Goal: Task Accomplishment & Management: Manage account settings

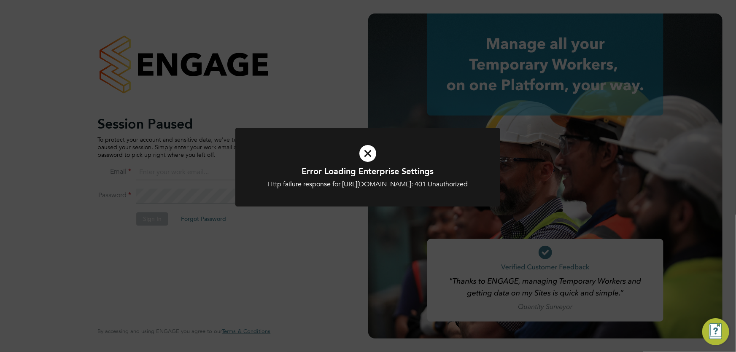
type input "[EMAIL_ADDRESS][DOMAIN_NAME]"
click at [280, 264] on div "Error Loading Enterprise Settings Http failure response for [URL][DOMAIN_NAME]:…" at bounding box center [368, 176] width 736 height 352
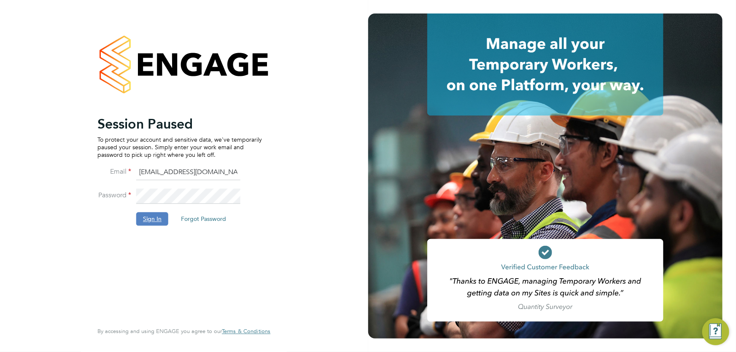
click at [156, 219] on button "Sign In" at bounding box center [152, 218] width 32 height 13
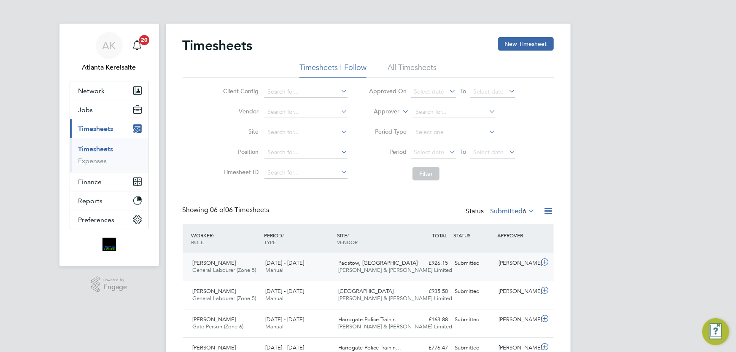
scroll to position [100, 0]
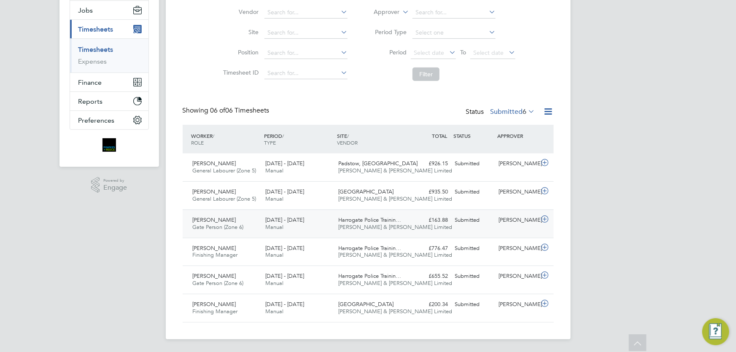
click at [503, 225] on div "Nathan Lunn" at bounding box center [517, 220] width 44 height 14
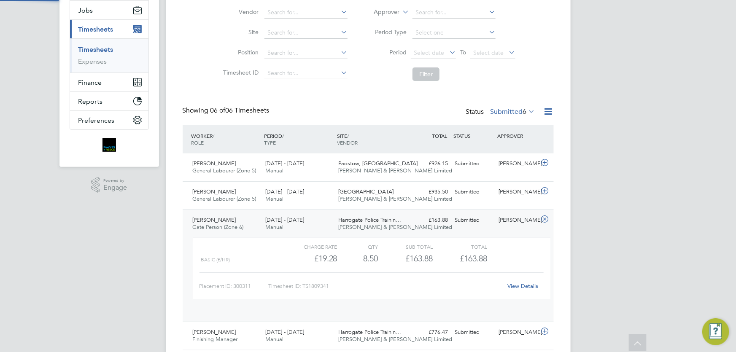
scroll to position [14, 82]
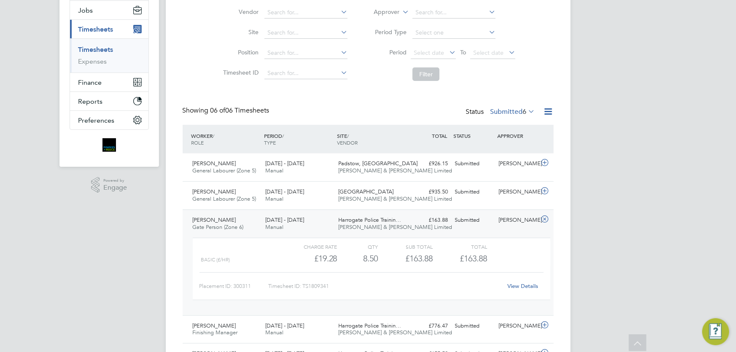
click at [522, 283] on link "View Details" at bounding box center [522, 286] width 31 height 7
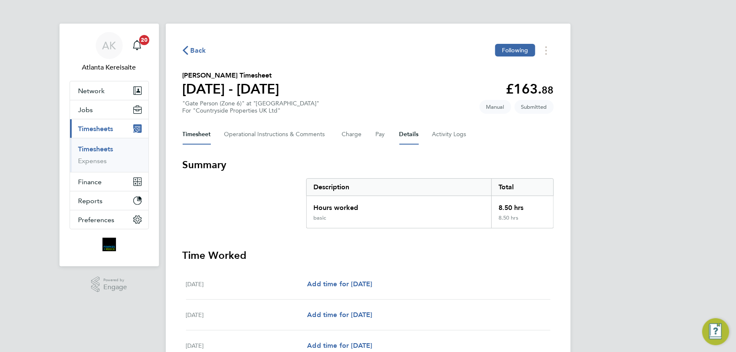
click at [405, 137] on button "Details" at bounding box center [408, 134] width 19 height 20
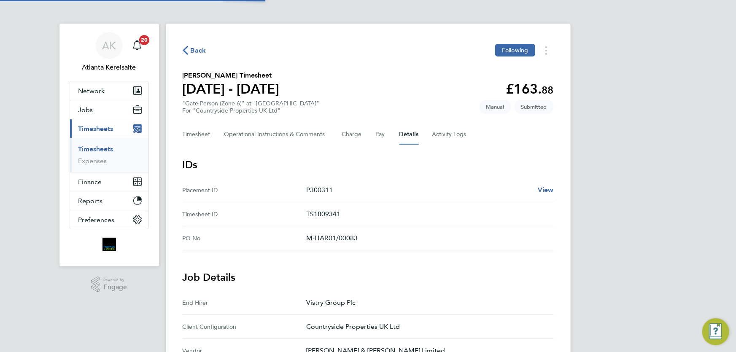
scroll to position [191, 0]
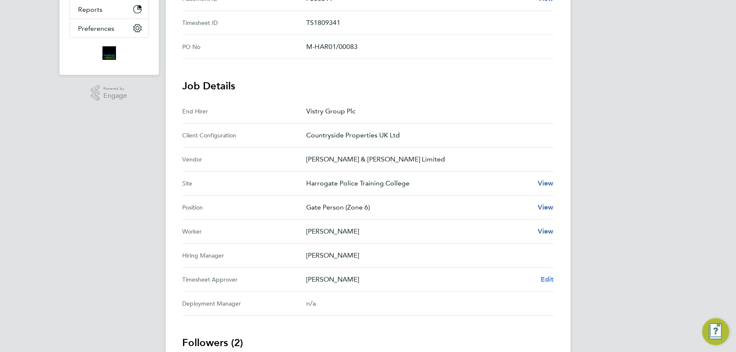
click at [544, 280] on span "Edit" at bounding box center [547, 279] width 13 height 8
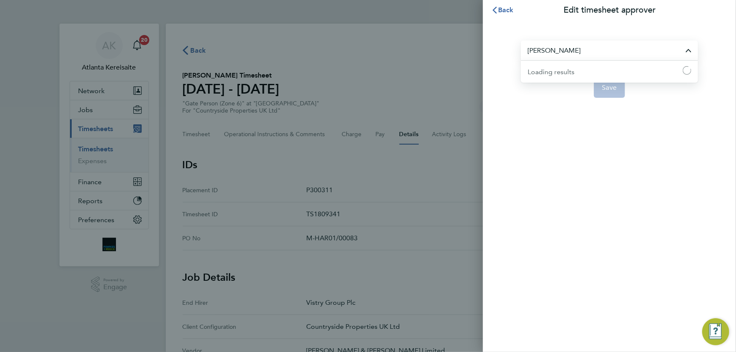
click at [584, 50] on input "Nathan Lunn" at bounding box center [609, 50] width 177 height 20
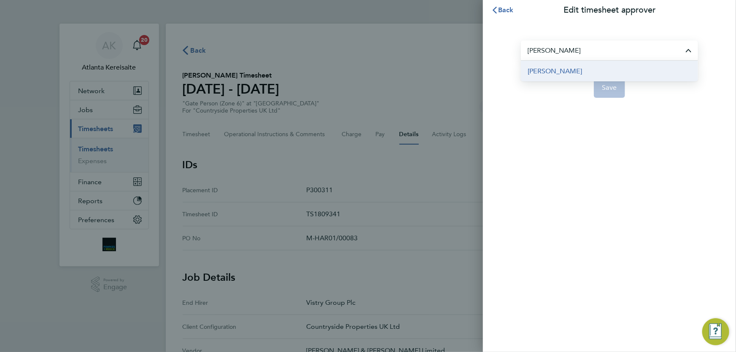
click at [569, 74] on li "Pablo Afzal" at bounding box center [609, 71] width 177 height 21
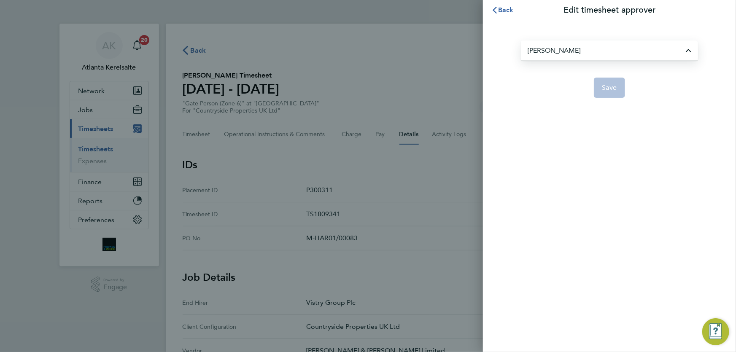
type input "Pablo Afzal"
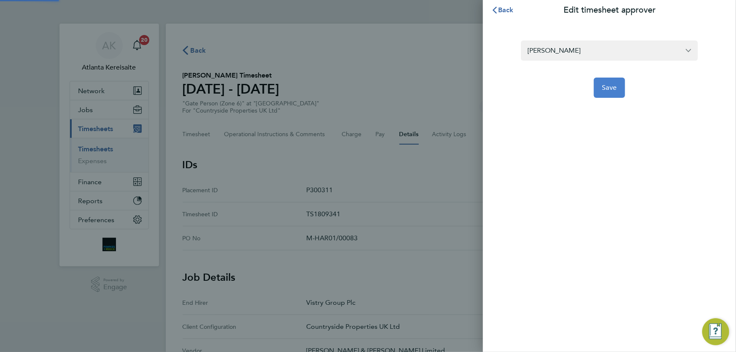
click at [610, 93] on button "Save" at bounding box center [610, 88] width 32 height 20
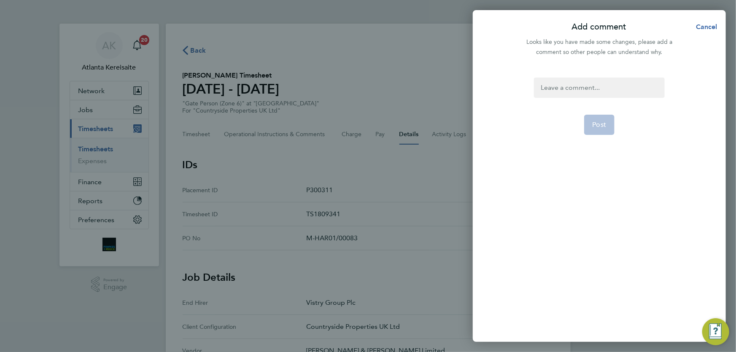
click at [576, 84] on div at bounding box center [599, 88] width 130 height 20
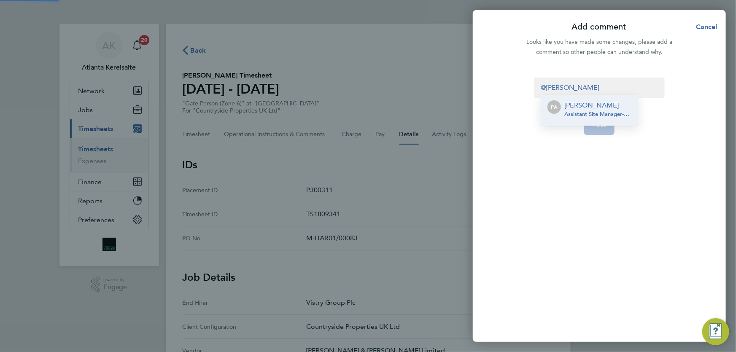
click at [578, 105] on p "[PERSON_NAME]" at bounding box center [597, 105] width 67 height 10
click at [601, 127] on span "Post" at bounding box center [599, 125] width 14 height 8
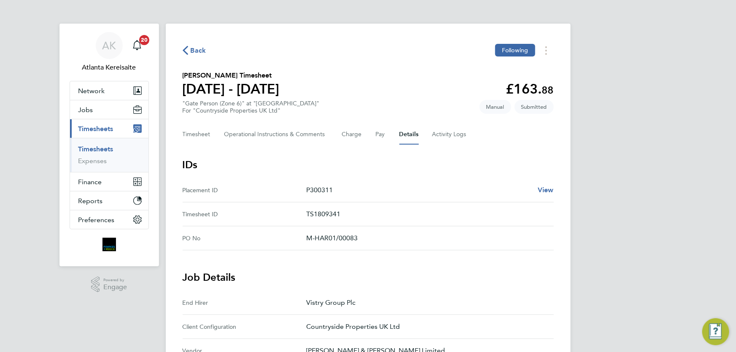
click at [198, 47] on span "Back" at bounding box center [199, 51] width 16 height 10
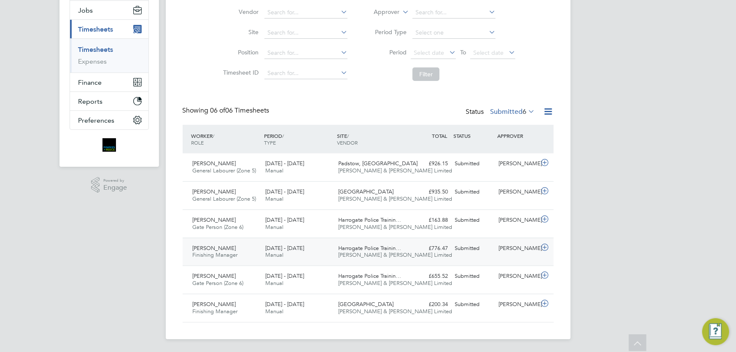
click at [515, 253] on div "Nathan Lunn" at bounding box center [517, 249] width 44 height 14
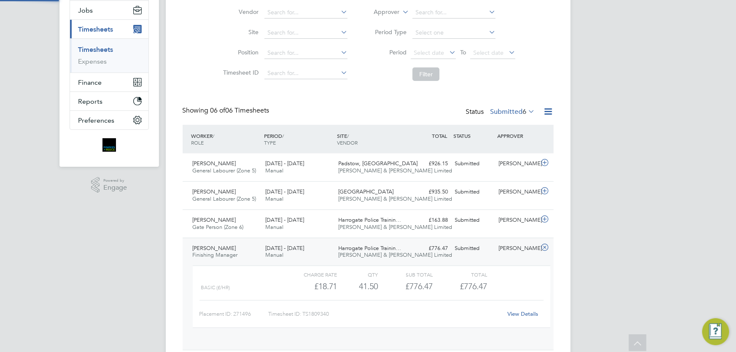
scroll to position [14, 82]
click at [517, 316] on link "View Details" at bounding box center [522, 313] width 31 height 7
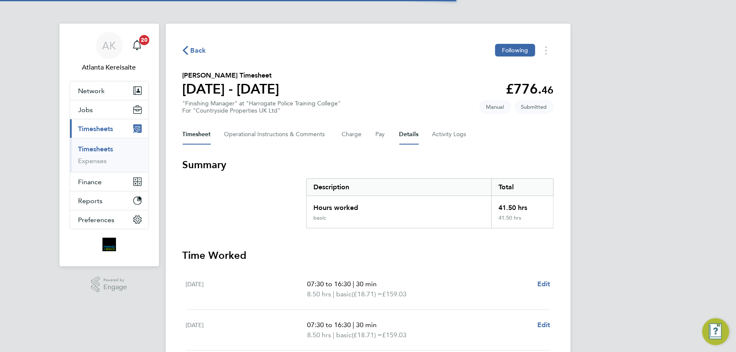
click at [406, 140] on button "Details" at bounding box center [408, 134] width 19 height 20
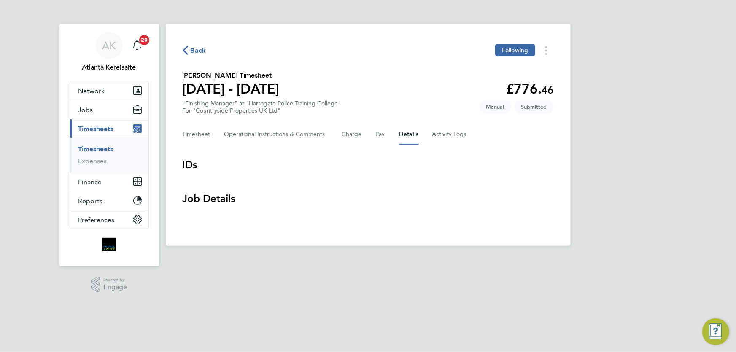
scroll to position [191, 0]
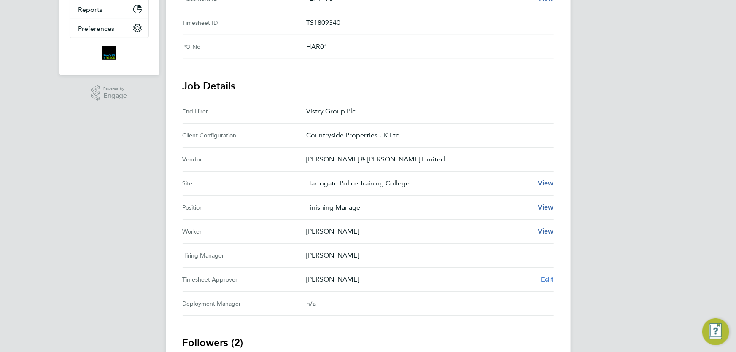
click at [549, 281] on span "Edit" at bounding box center [547, 279] width 13 height 8
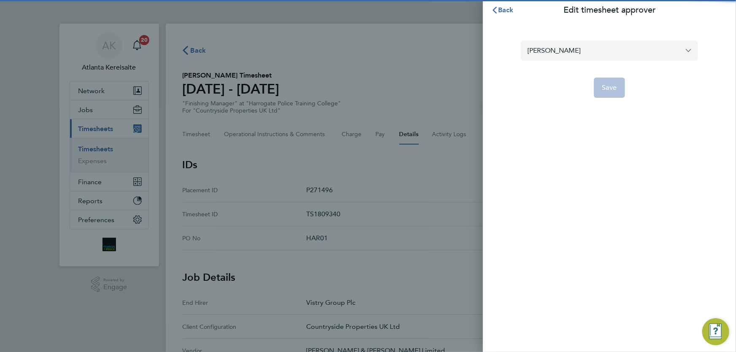
click at [603, 50] on input "Nathan Lunn" at bounding box center [609, 50] width 177 height 20
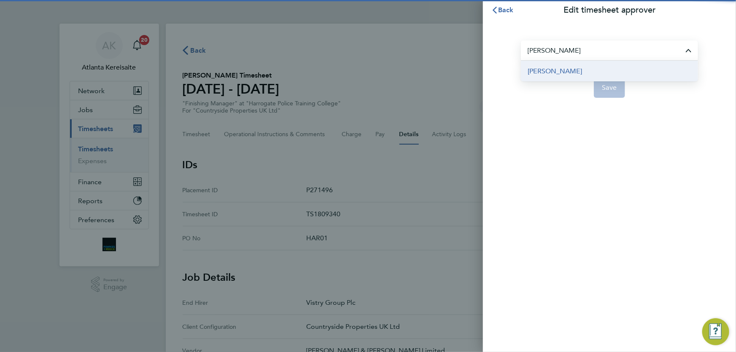
click at [579, 68] on li "Pablo Afzal" at bounding box center [609, 71] width 177 height 21
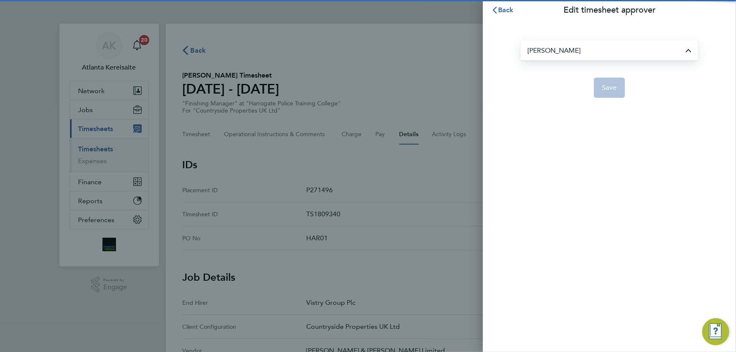
type input "Pablo Afzal"
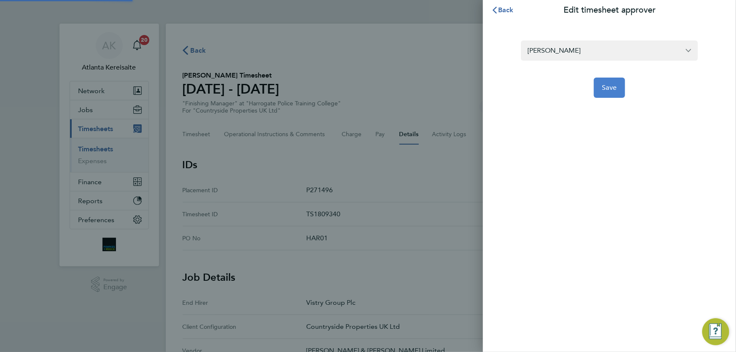
click at [611, 92] on button "Save" at bounding box center [610, 88] width 32 height 20
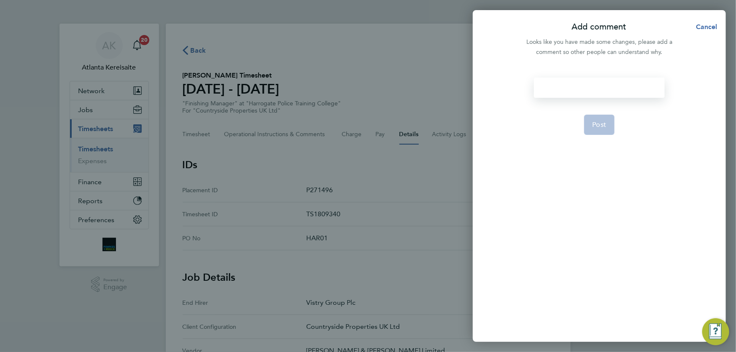
click at [585, 89] on div at bounding box center [599, 88] width 130 height 20
click at [584, 86] on div at bounding box center [599, 88] width 130 height 20
click at [575, 109] on li "No contacts found" at bounding box center [592, 105] width 91 height 21
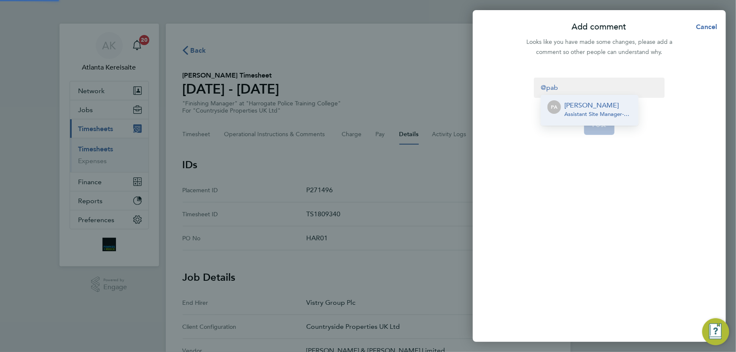
click at [584, 109] on p "[PERSON_NAME]" at bounding box center [597, 105] width 67 height 10
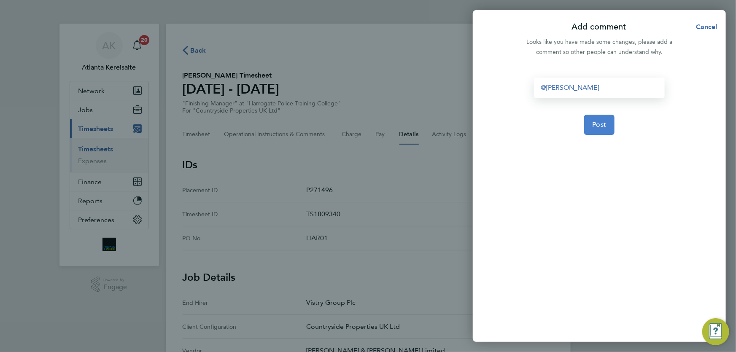
click at [609, 129] on button "Post" at bounding box center [599, 125] width 31 height 20
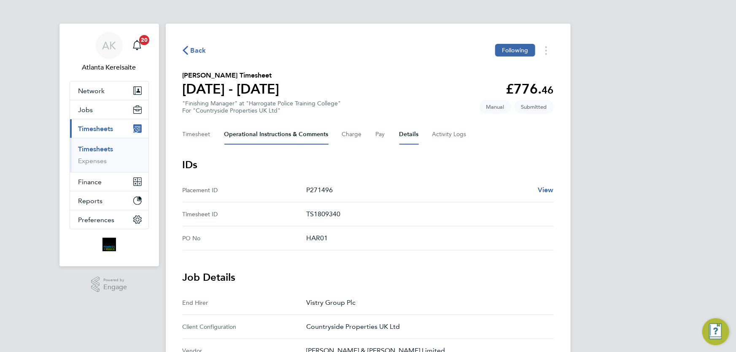
click at [280, 133] on Comments-tab "Operational Instructions & Comments" at bounding box center [276, 134] width 104 height 20
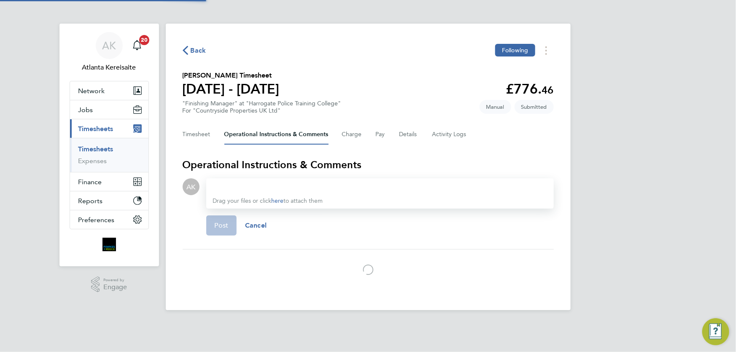
click at [284, 188] on div at bounding box center [380, 187] width 334 height 10
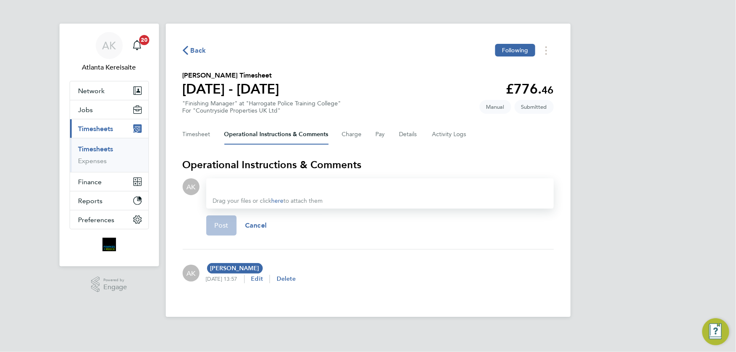
click at [245, 190] on div at bounding box center [380, 187] width 334 height 10
click at [194, 49] on span "Back" at bounding box center [199, 51] width 16 height 10
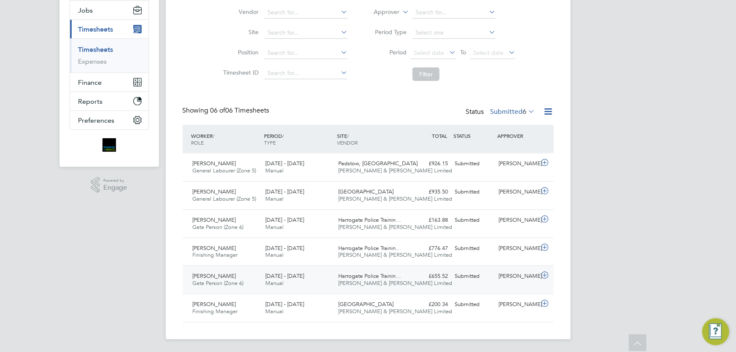
click at [502, 286] on div "Meron Tareke Gate Person (Zone 6) 18 - 24 Aug 2025 18 - 24 Aug 2025 Manual Harr…" at bounding box center [368, 280] width 371 height 28
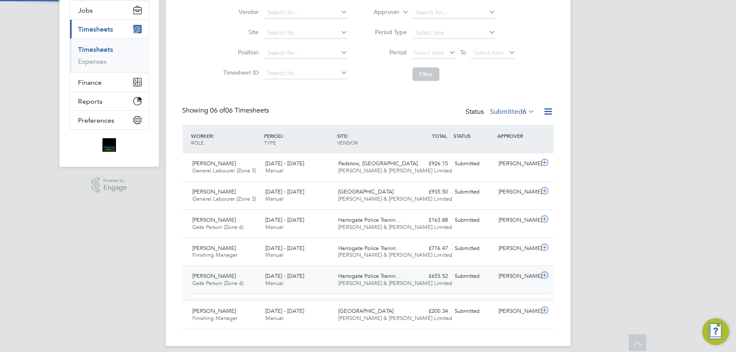
scroll to position [14, 82]
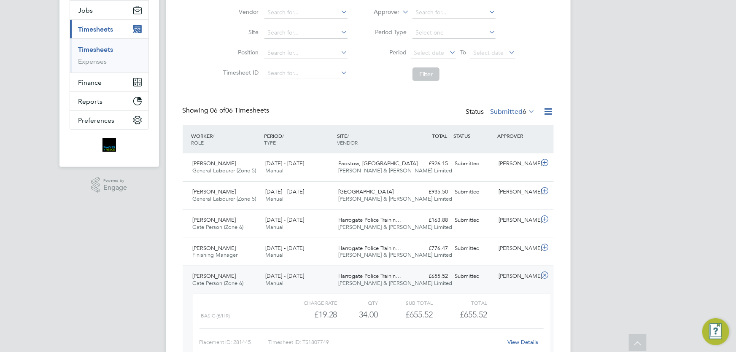
click at [527, 342] on link "View Details" at bounding box center [522, 342] width 31 height 7
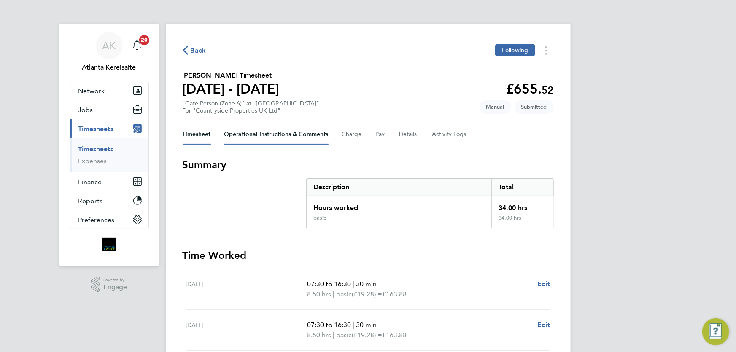
click at [267, 136] on Comments-tab "Operational Instructions & Comments" at bounding box center [276, 134] width 104 height 20
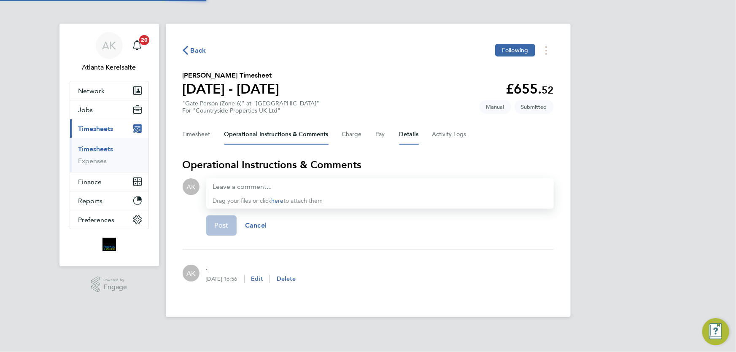
click at [407, 135] on button "Details" at bounding box center [408, 134] width 19 height 20
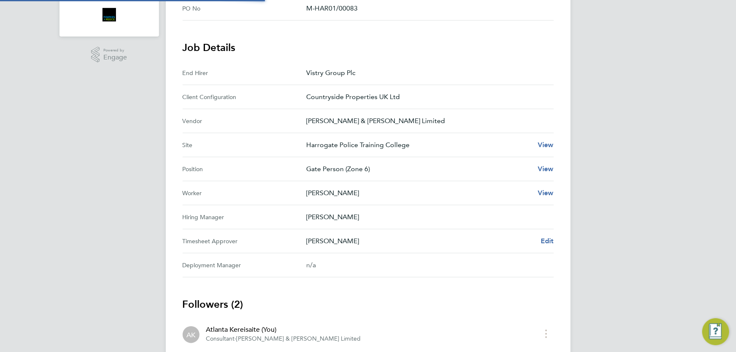
scroll to position [316, 0]
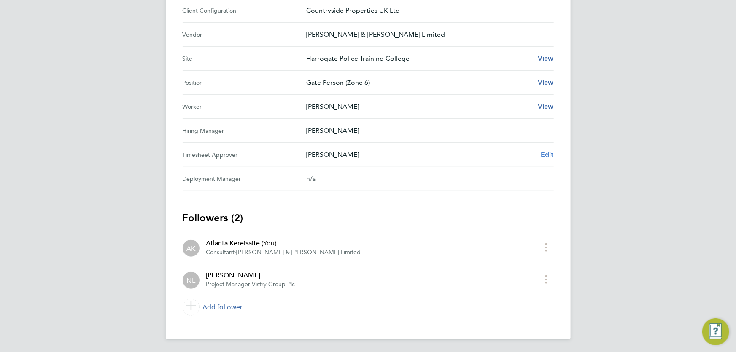
click at [552, 154] on span "Edit" at bounding box center [547, 155] width 13 height 8
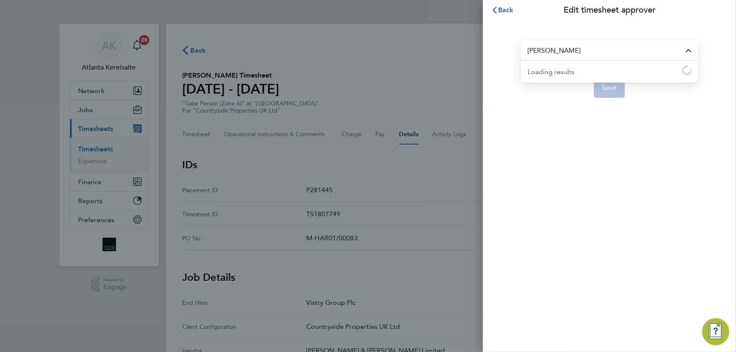
click at [614, 46] on input "Nathan Lunn" at bounding box center [609, 50] width 177 height 20
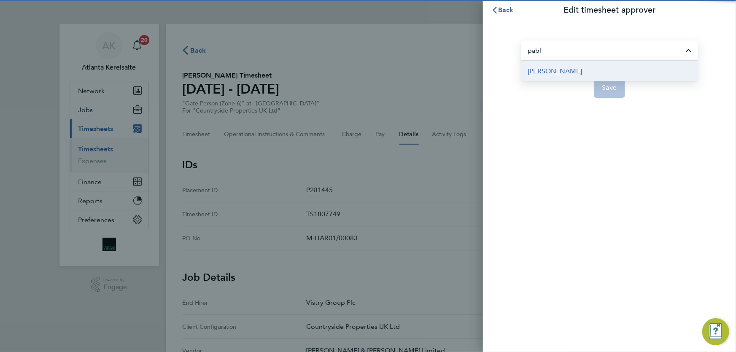
click at [625, 68] on li "[PERSON_NAME]" at bounding box center [609, 71] width 177 height 21
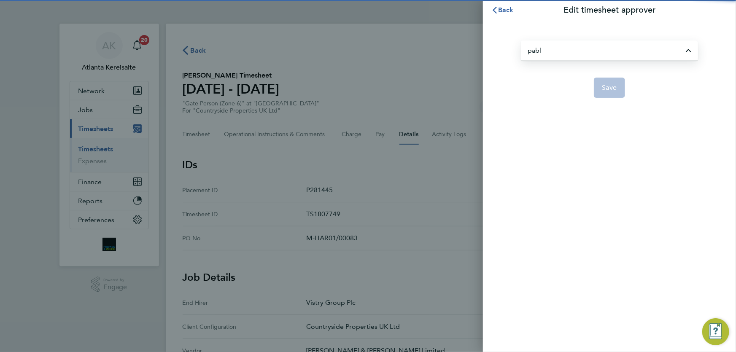
type input "[PERSON_NAME]"
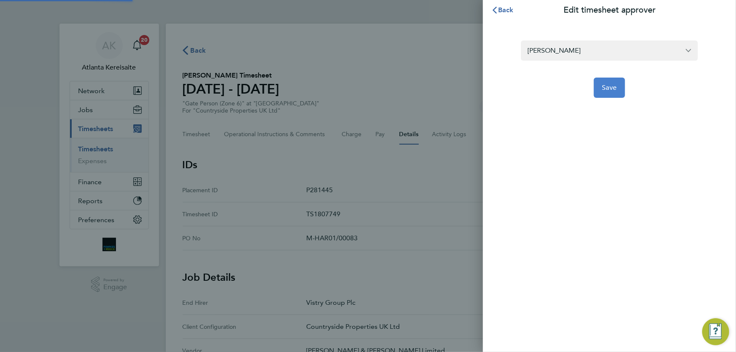
click at [616, 89] on span "Save" at bounding box center [609, 87] width 15 height 8
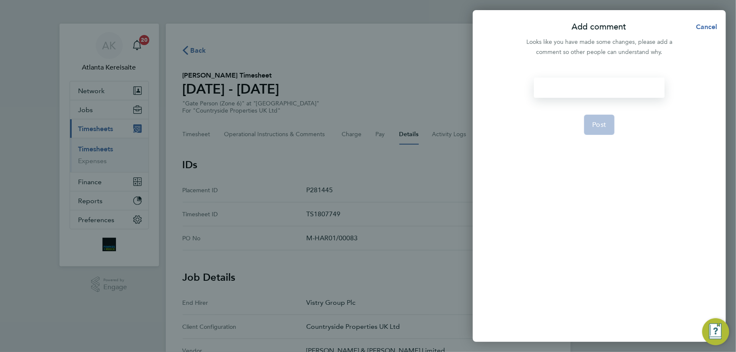
click at [583, 86] on div at bounding box center [599, 88] width 130 height 20
click at [558, 86] on div at bounding box center [599, 88] width 130 height 20
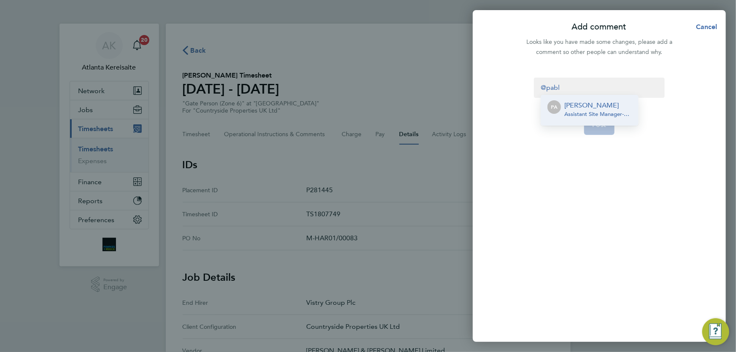
click at [607, 104] on p "Pablo Afzal" at bounding box center [597, 105] width 67 height 10
click at [607, 120] on button "Post" at bounding box center [599, 125] width 31 height 20
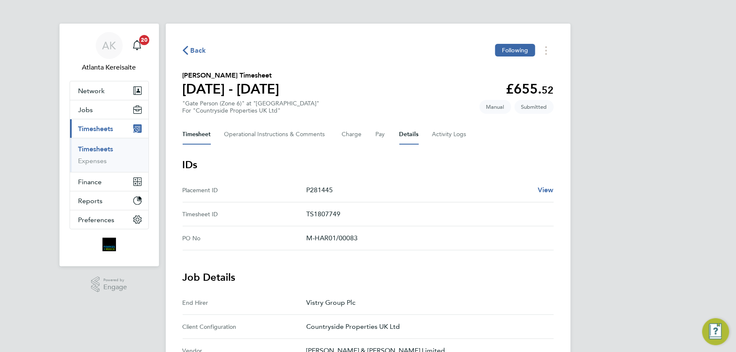
click at [201, 139] on button "Timesheet" at bounding box center [197, 134] width 28 height 20
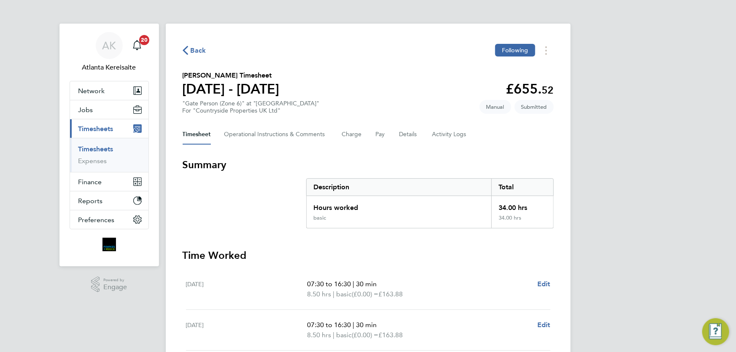
click at [199, 49] on span "Back" at bounding box center [199, 51] width 16 height 10
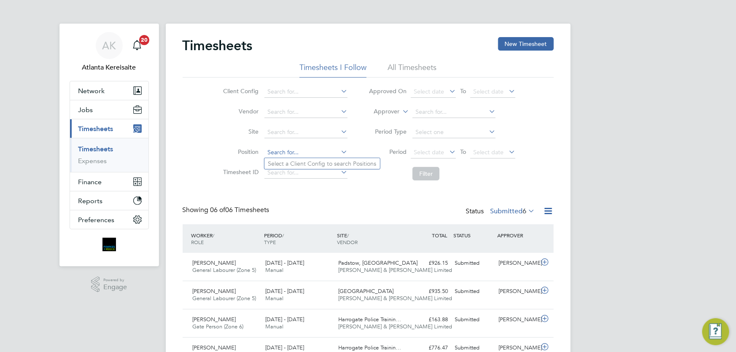
click at [279, 152] on input at bounding box center [305, 153] width 83 height 12
click at [97, 106] on button "Jobs" at bounding box center [109, 109] width 78 height 19
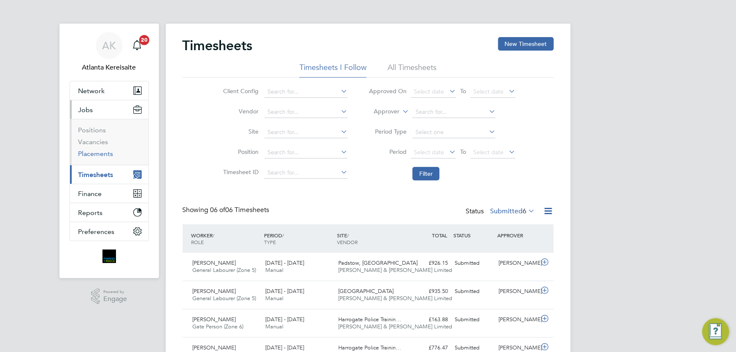
click at [98, 154] on link "Placements" at bounding box center [95, 154] width 35 height 8
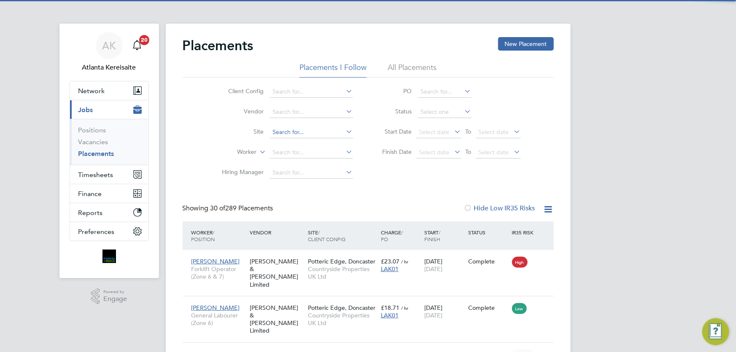
scroll to position [32, 73]
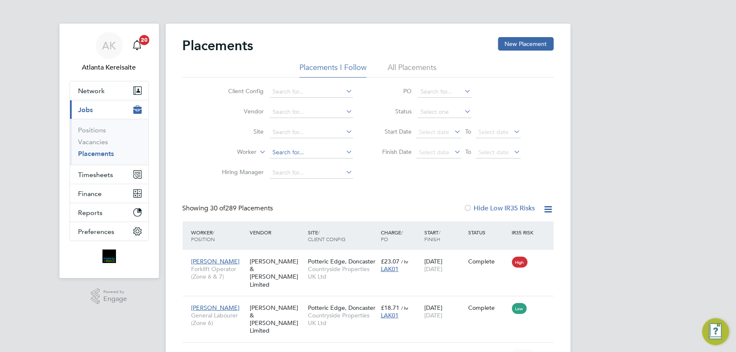
click at [290, 153] on input at bounding box center [311, 153] width 83 height 12
click at [319, 161] on li "Gilca Grig ore" at bounding box center [310, 163] width 83 height 11
type input "Gilca Grigore"
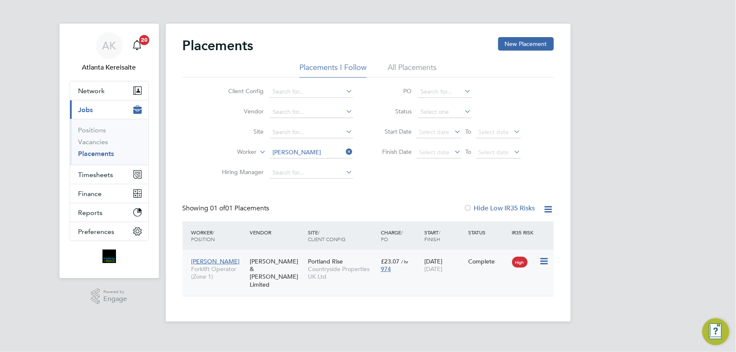
click at [414, 280] on div "Gilca Grigore Forklift Operator (Zone 1) Fawkes & Reece Limited Portland Rise C…" at bounding box center [368, 273] width 371 height 46
click at [404, 279] on div "Gilca Grigore Forklift Operator (Zone 1) Fawkes & Reece Limited Portland Rise C…" at bounding box center [368, 273] width 371 height 46
drag, startPoint x: 422, startPoint y: 280, endPoint x: 397, endPoint y: 280, distance: 24.9
click at [422, 280] on div "Gilca Grigore Forklift Operator (Zone 1) Fawkes & Reece Limited Portland Rise C…" at bounding box center [368, 273] width 371 height 46
click at [352, 277] on span "Countryside Properties UK Ltd" at bounding box center [342, 272] width 69 height 15
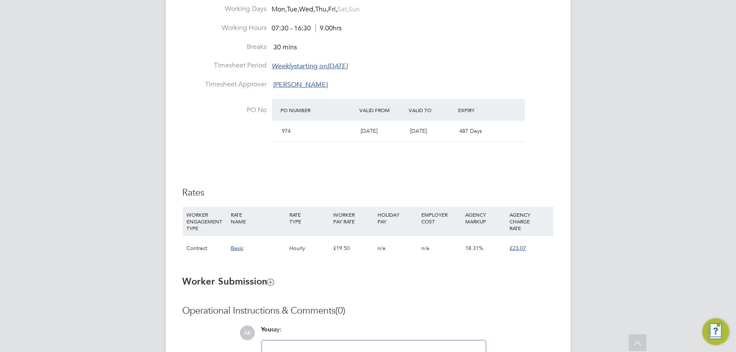
scroll to position [498, 0]
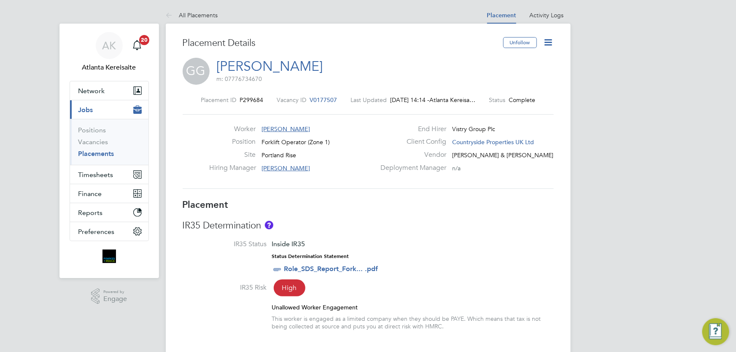
click at [310, 99] on span "V0177507" at bounding box center [323, 100] width 27 height 8
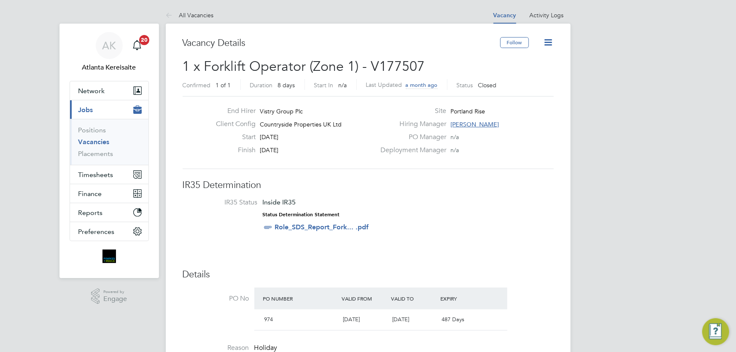
click at [550, 42] on icon at bounding box center [548, 42] width 11 height 11
click at [525, 74] on li "Update Status" at bounding box center [527, 74] width 49 height 12
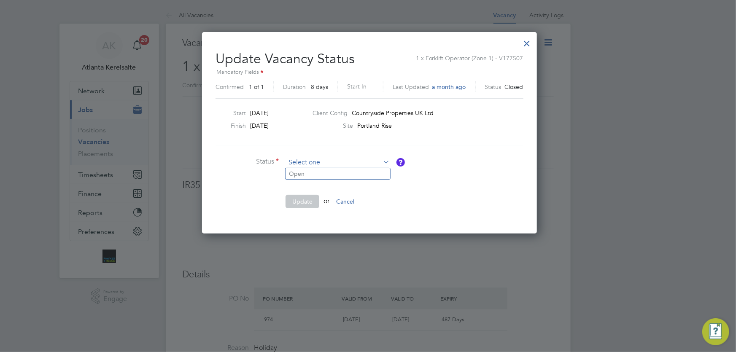
click at [301, 161] on input at bounding box center [337, 162] width 104 height 13
click at [302, 172] on li "Open" at bounding box center [337, 173] width 105 height 11
type input "Open"
click at [302, 202] on button "Update" at bounding box center [302, 201] width 34 height 13
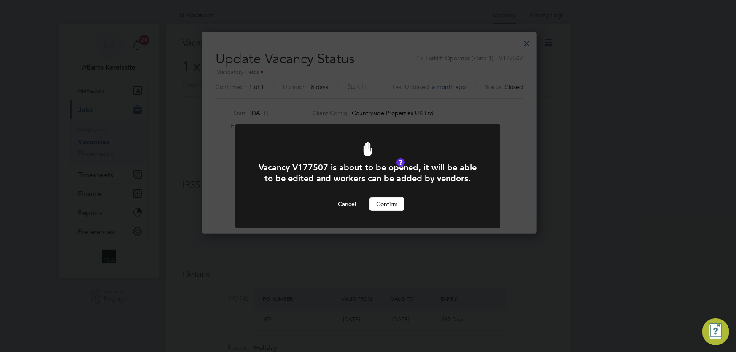
click at [388, 203] on button "Confirm" at bounding box center [386, 203] width 35 height 13
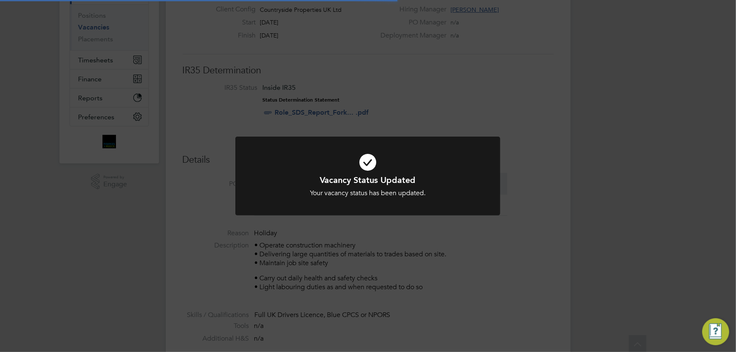
click at [422, 261] on div "Vacancy Status Updated Your vacancy status has been updated. Cancel Okay" at bounding box center [368, 176] width 736 height 352
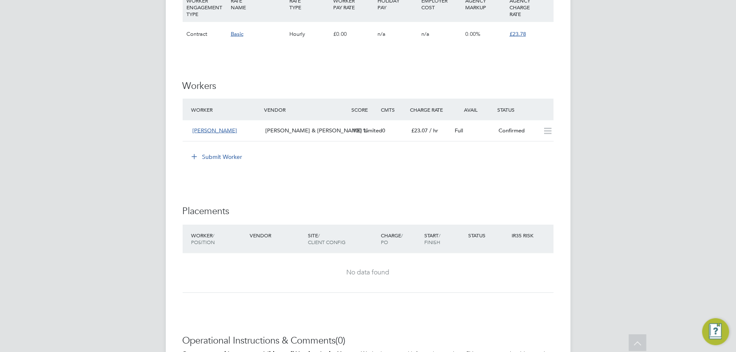
click at [222, 153] on button "Submit Worker" at bounding box center [217, 156] width 63 height 13
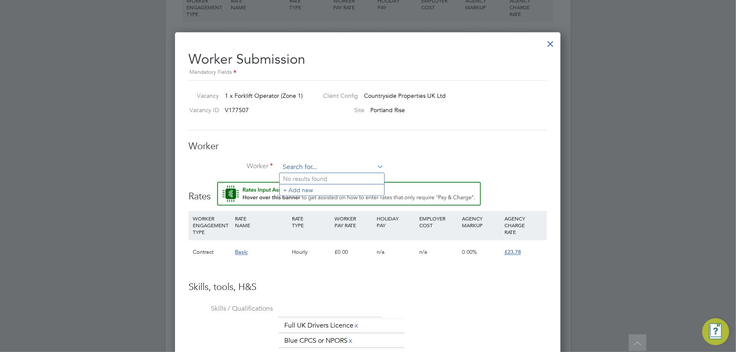
click at [297, 166] on input at bounding box center [332, 167] width 104 height 13
type input "lee gr"
click at [319, 191] on li "+ Add new" at bounding box center [336, 190] width 112 height 11
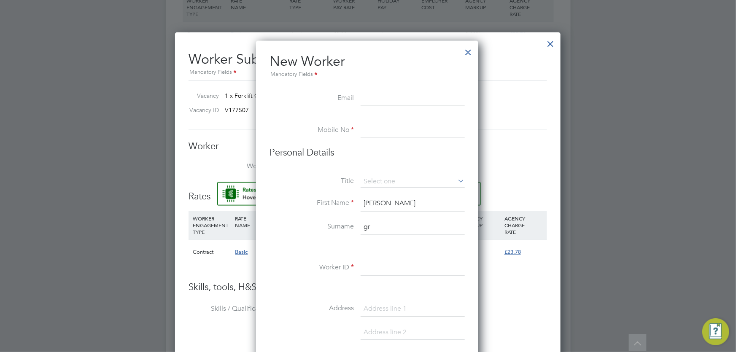
click at [387, 96] on input at bounding box center [413, 98] width 104 height 15
paste input "granty1982@outlook.com"
type input "granty1982@outlook.com"
click at [382, 127] on input at bounding box center [413, 130] width 104 height 15
click at [412, 131] on input at bounding box center [413, 130] width 104 height 15
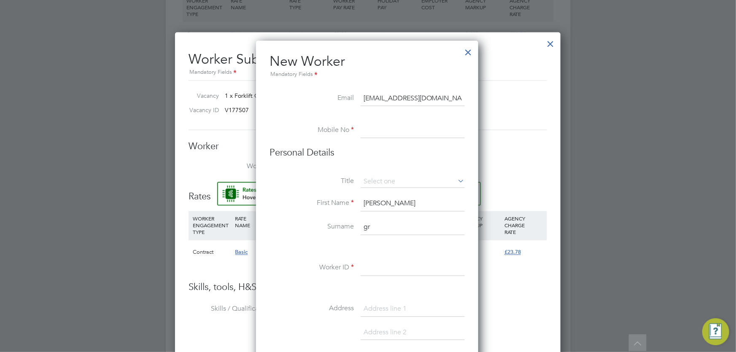
paste input "07496190371"
type input "07496190371"
click at [380, 182] on input at bounding box center [413, 181] width 104 height 13
click at [380, 189] on li "Mr" at bounding box center [413, 193] width 105 height 11
type input "Mr"
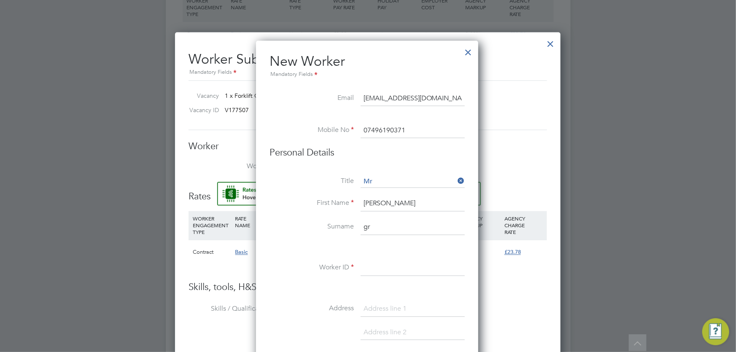
drag, startPoint x: 401, startPoint y: 202, endPoint x: 33, endPoint y: 172, distance: 368.5
click at [329, 202] on li "First Name lee" at bounding box center [366, 209] width 195 height 24
paste input "L"
type input "Lee"
drag, startPoint x: 386, startPoint y: 231, endPoint x: 349, endPoint y: 231, distance: 36.7
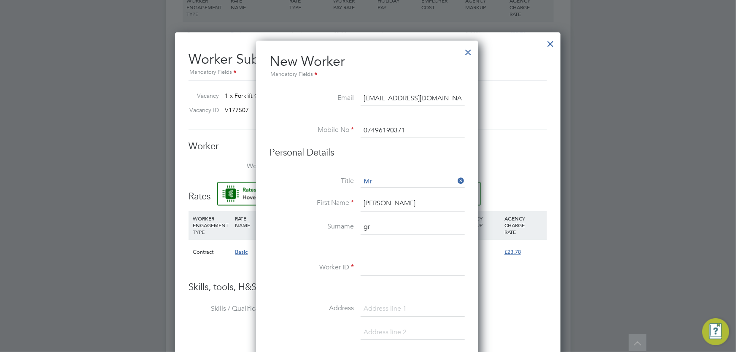
click at [345, 230] on li "Surname gr" at bounding box center [366, 232] width 195 height 24
paste input "Grant"
type input "Grant"
drag, startPoint x: 393, startPoint y: 269, endPoint x: 376, endPoint y: 266, distance: 17.5
click at [393, 269] on input at bounding box center [413, 268] width 104 height 15
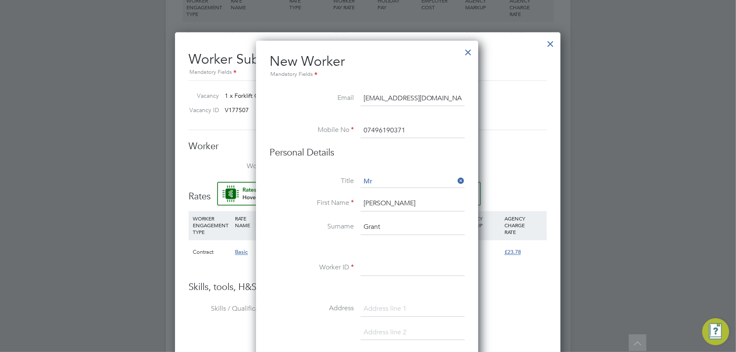
paste input "CAN-533855"
type input "CAN-533855"
click at [400, 309] on input at bounding box center [413, 309] width 104 height 15
paste input "47 Caunts Crescent"
type input "47 Caunts Crescent"
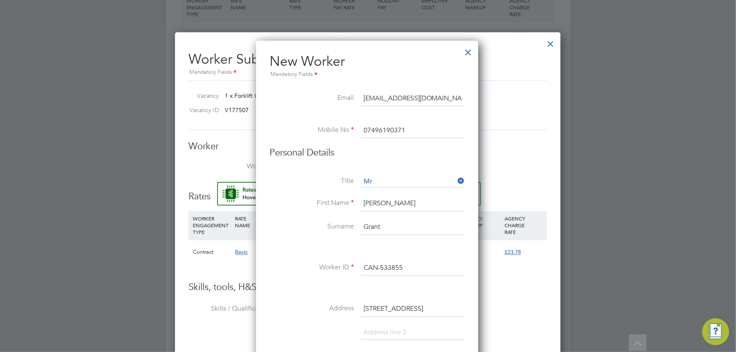
click at [382, 333] on input at bounding box center [413, 333] width 104 height 15
paste input "SUTTON-IN-ASHFIELD"
type input "SUTTON-IN-ASHFIELD"
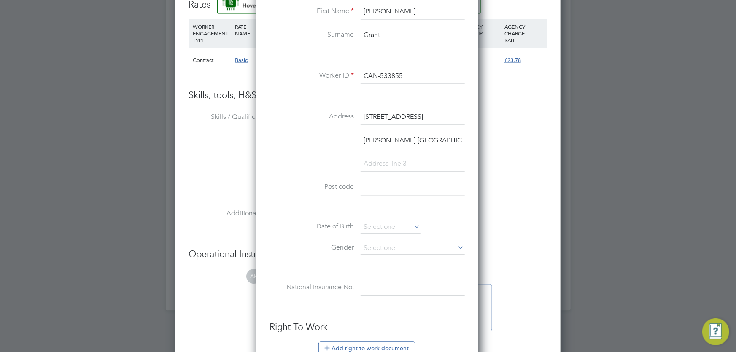
scroll to position [881, 0]
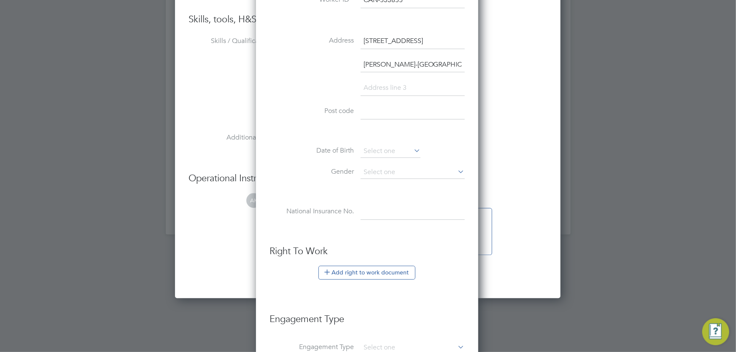
click at [388, 110] on input at bounding box center [413, 111] width 104 height 15
paste input "NG17 2FH"
type input "NG17 2FH"
click at [371, 147] on input at bounding box center [391, 151] width 60 height 13
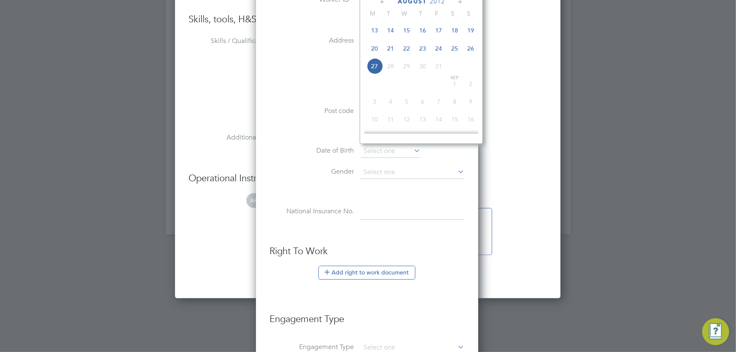
scroll to position [285, 0]
click at [383, 2] on icon at bounding box center [383, 1] width 8 height 9
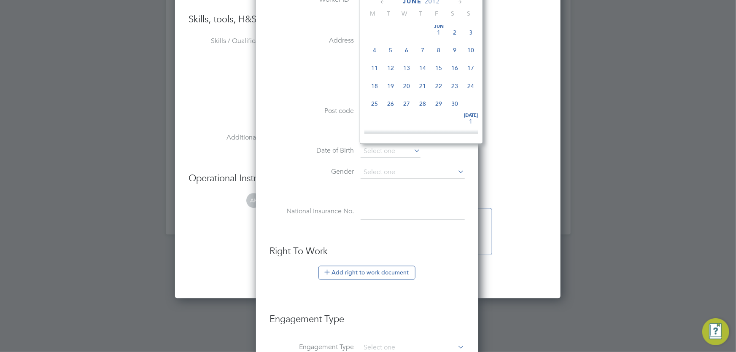
click at [383, 2] on icon at bounding box center [383, 1] width 8 height 9
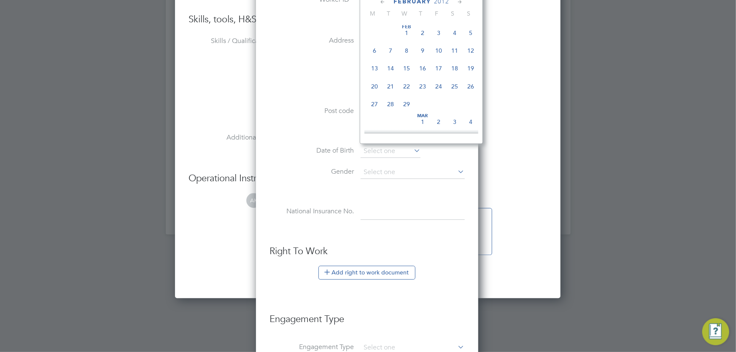
click at [383, 2] on icon at bounding box center [383, 1] width 8 height 9
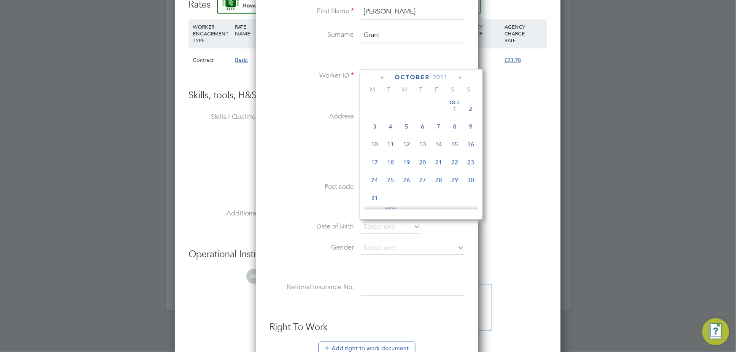
click at [445, 76] on span "2011" at bounding box center [440, 77] width 15 height 7
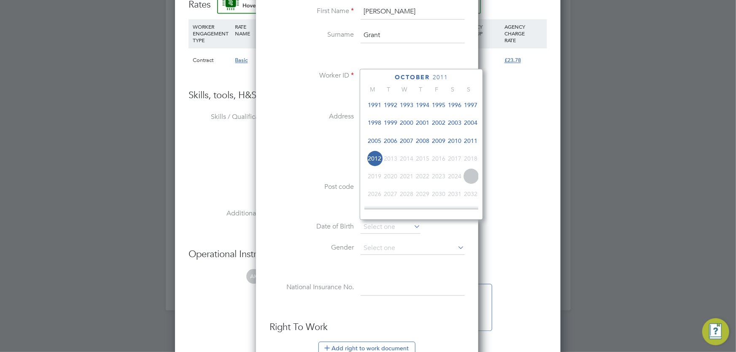
scroll to position [179, 0]
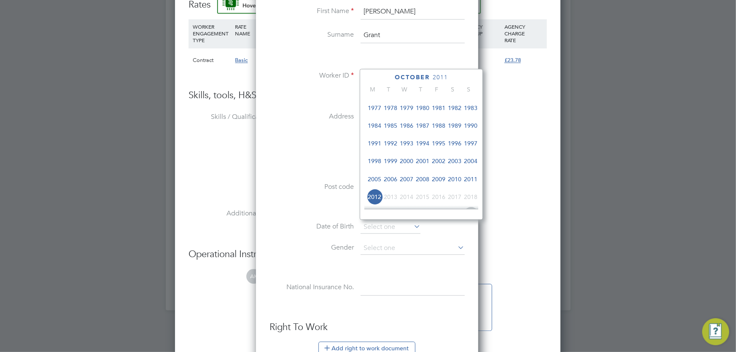
click at [455, 108] on span "1982" at bounding box center [455, 108] width 16 height 16
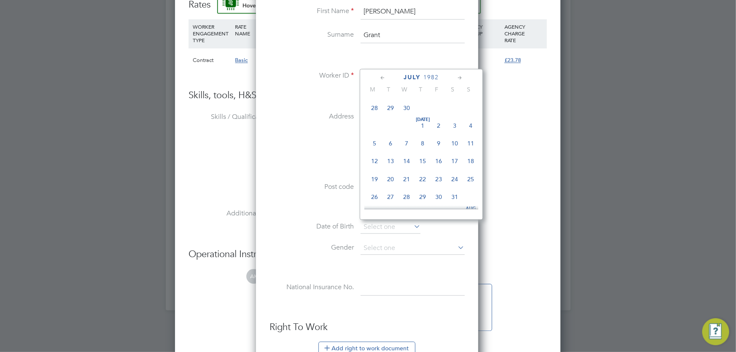
click at [381, 75] on icon at bounding box center [383, 78] width 8 height 9
click at [410, 160] on span "21" at bounding box center [406, 163] width 16 height 16
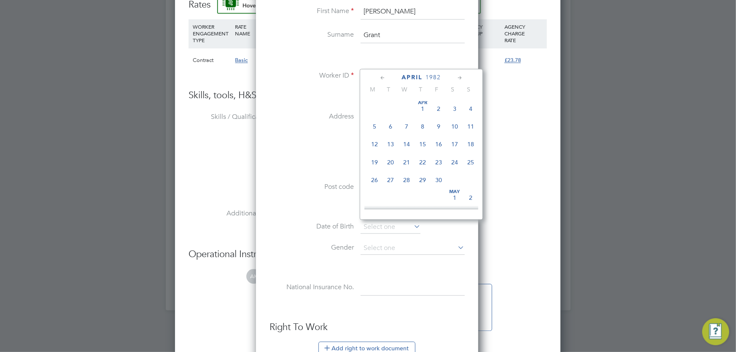
type input "21 Apr 1982"
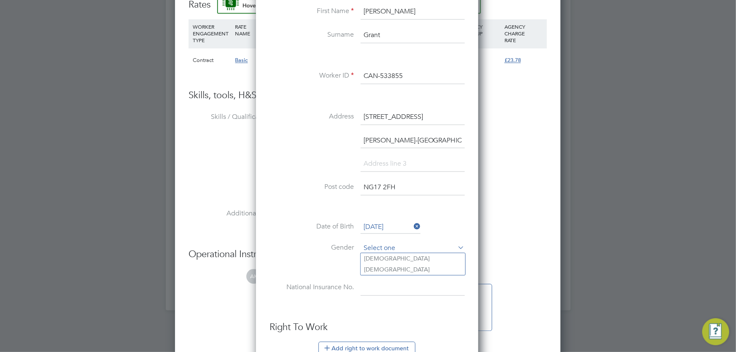
click at [382, 249] on input at bounding box center [413, 248] width 104 height 13
click at [382, 257] on li "Male" at bounding box center [413, 258] width 105 height 11
type input "Male"
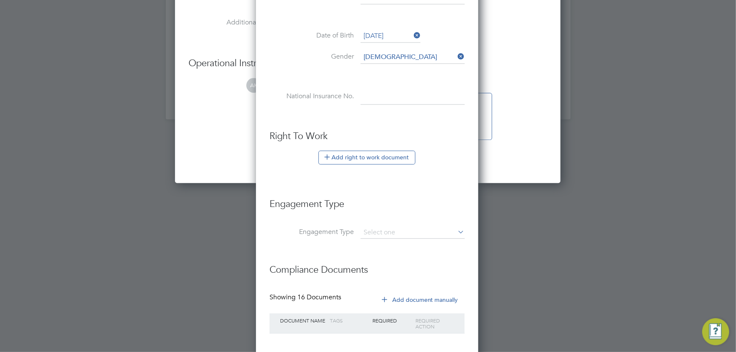
scroll to position [1035, 0]
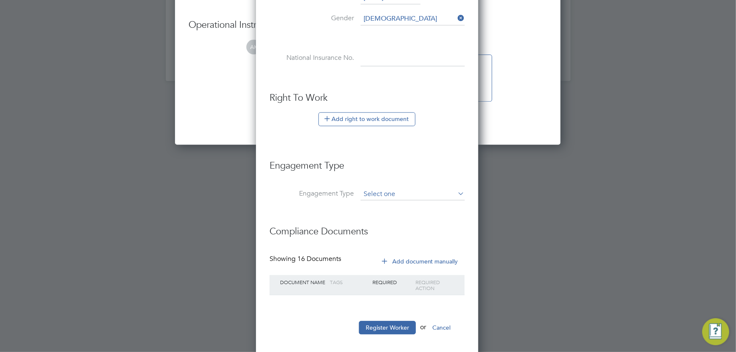
click at [384, 193] on input at bounding box center [413, 194] width 104 height 12
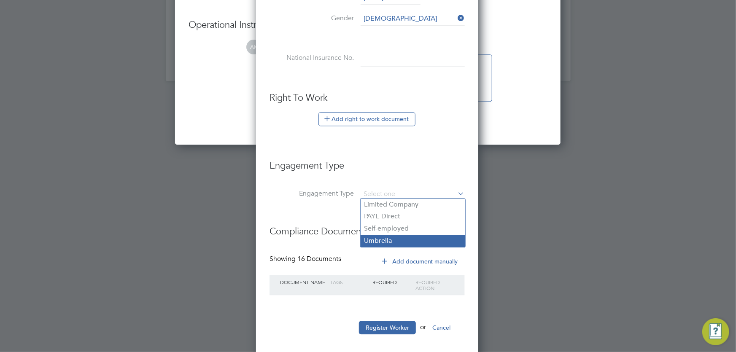
click at [413, 240] on li "Umbrella" at bounding box center [413, 241] width 105 height 12
type input "Umbrella"
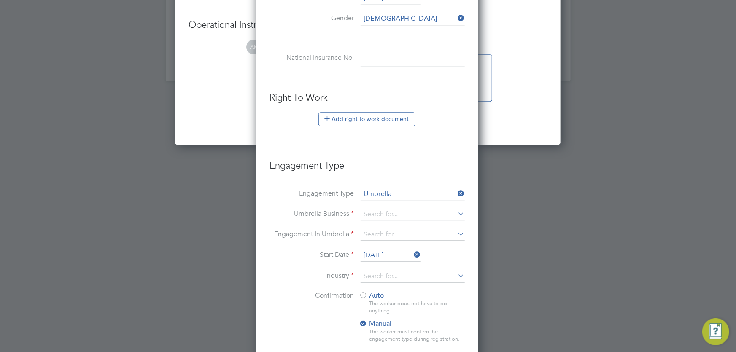
scroll to position [894, 223]
click at [379, 210] on input at bounding box center [413, 215] width 104 height 12
click at [376, 213] on input at bounding box center [413, 215] width 104 height 12
click at [408, 223] on li "Omn ia Outsourcing Limited" at bounding box center [413, 225] width 105 height 12
type input "Omnia Outsourcing Limited"
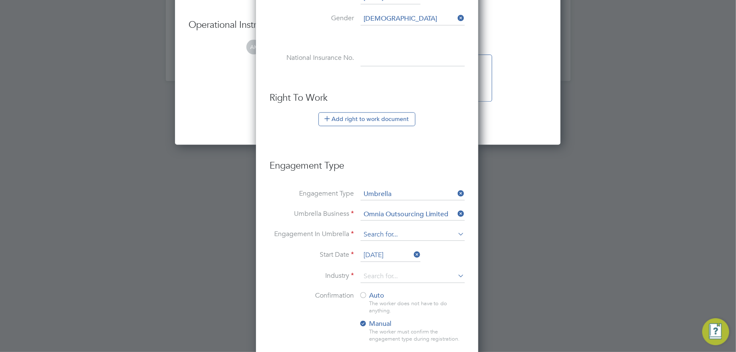
click at [386, 231] on input at bounding box center [413, 235] width 104 height 12
click at [389, 304] on li "Self-employed" at bounding box center [413, 306] width 105 height 12
type input "Self-employed"
click at [383, 274] on input at bounding box center [413, 276] width 104 height 13
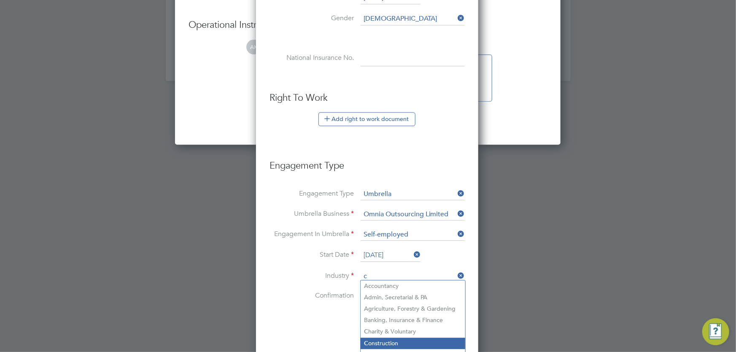
click at [385, 340] on li "C onstruction" at bounding box center [413, 343] width 105 height 11
type input "Construction"
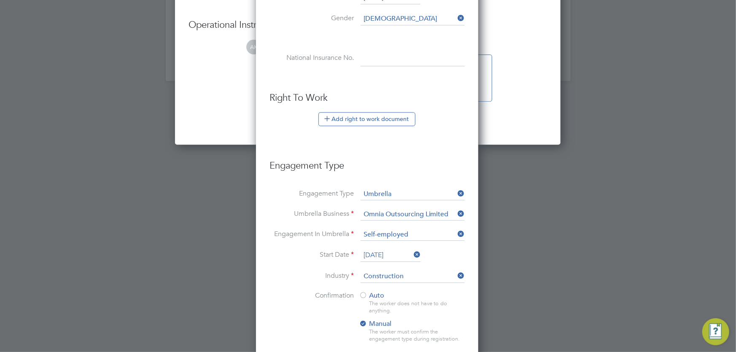
click at [375, 300] on div "The worker does not have to do anything." at bounding box center [416, 307] width 95 height 14
click at [375, 293] on span "Auto" at bounding box center [371, 295] width 25 height 8
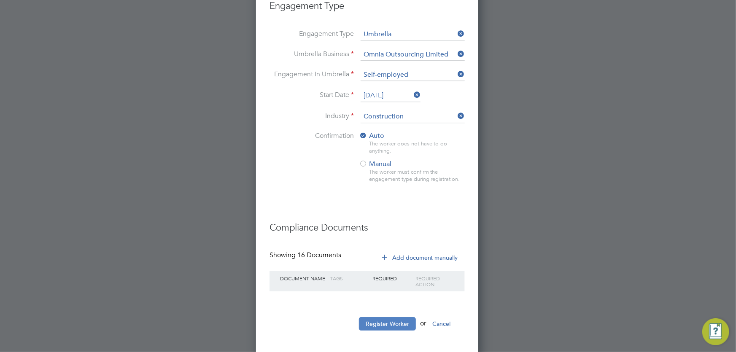
click at [392, 323] on button "Register Worker" at bounding box center [387, 323] width 57 height 13
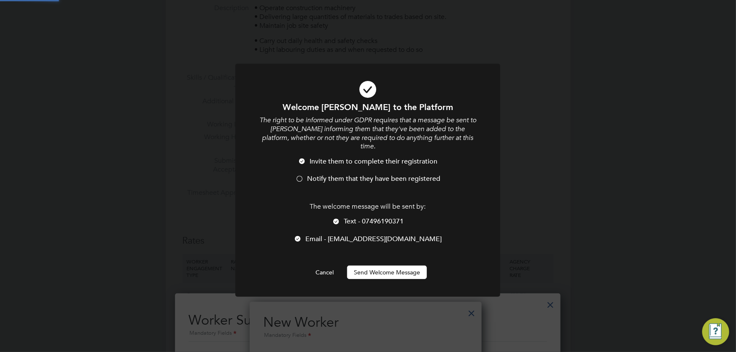
scroll to position [0, 0]
click at [328, 175] on span "Notify them that they have been registered" at bounding box center [373, 179] width 133 height 8
click at [389, 266] on button "Send Welcome Message" at bounding box center [387, 272] width 80 height 13
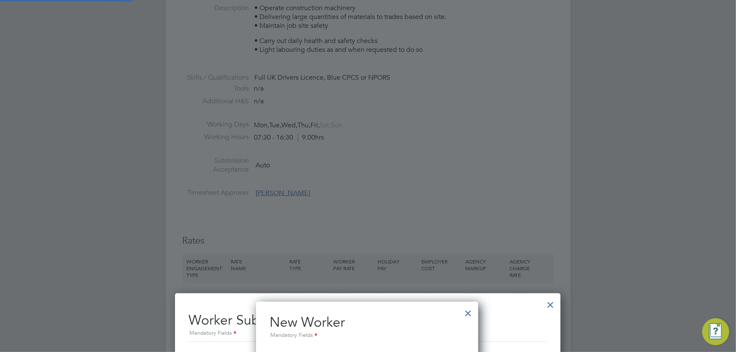
type input "Lee Grant (CAN-533855)"
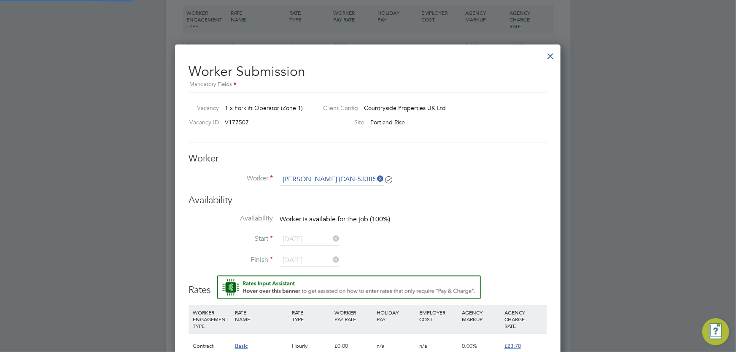
scroll to position [613, 0]
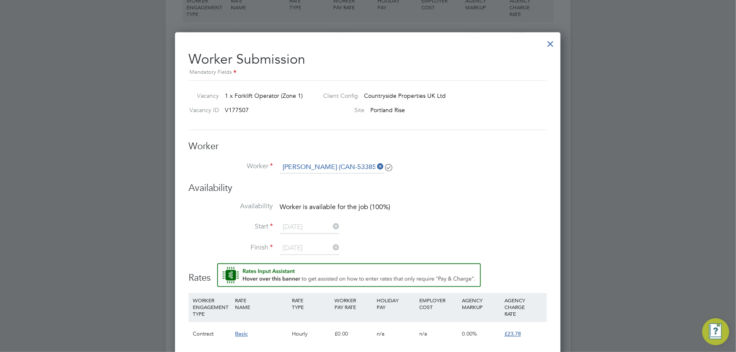
click at [375, 165] on icon at bounding box center [375, 167] width 0 height 12
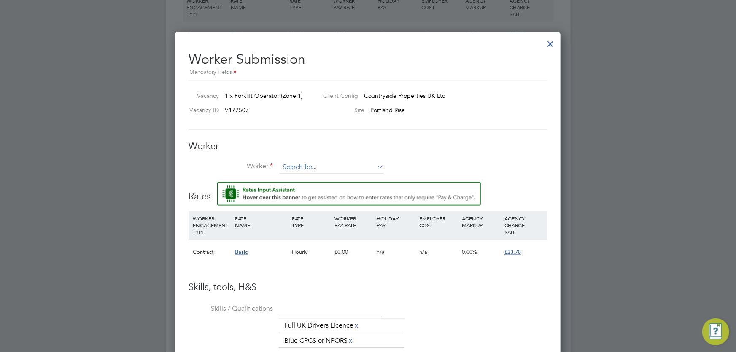
click at [338, 165] on input at bounding box center [332, 167] width 104 height 13
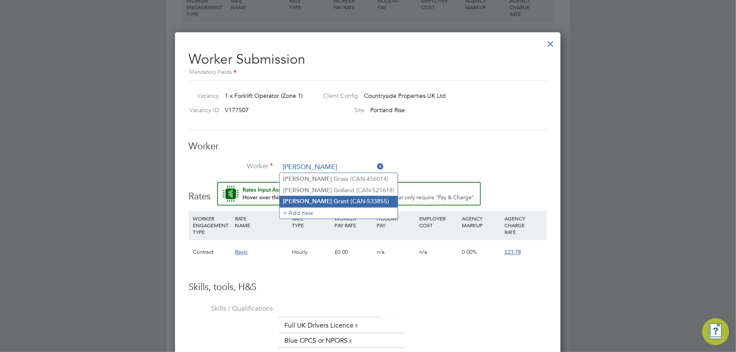
click at [337, 199] on li "Lee G rant (CAN-533855)" at bounding box center [339, 201] width 118 height 11
type input "Lee Grant (CAN-533855)"
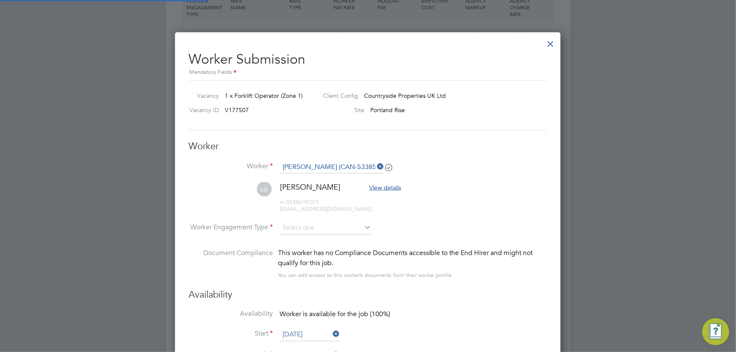
scroll to position [728, 0]
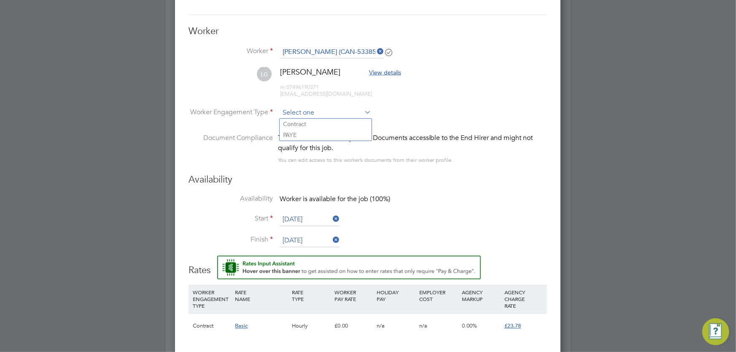
click at [320, 110] on input at bounding box center [326, 113] width 92 height 13
click at [314, 122] on li "Contract" at bounding box center [326, 124] width 92 height 11
type input "Contract"
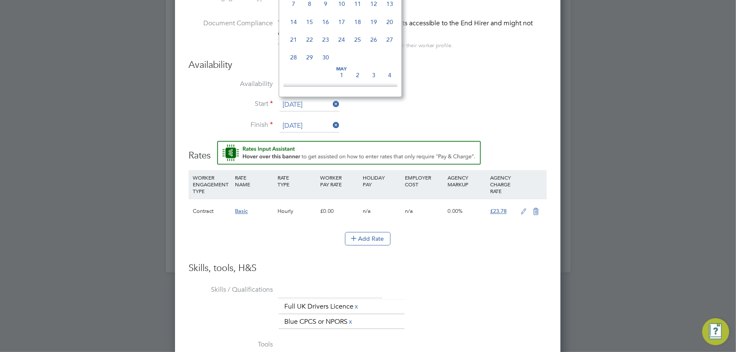
click at [299, 101] on input "23 Jul 2025" at bounding box center [310, 105] width 60 height 13
click at [341, 35] on span "21" at bounding box center [342, 32] width 16 height 16
type input "21 Aug 2025"
click at [311, 123] on input "30 Jul 2025" at bounding box center [310, 126] width 60 height 13
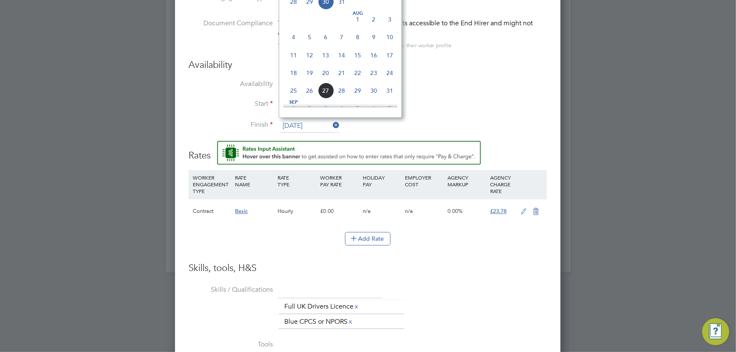
scroll to position [400, 0]
click at [359, 35] on span "22" at bounding box center [358, 34] width 16 height 16
type input "22 Aug 2025"
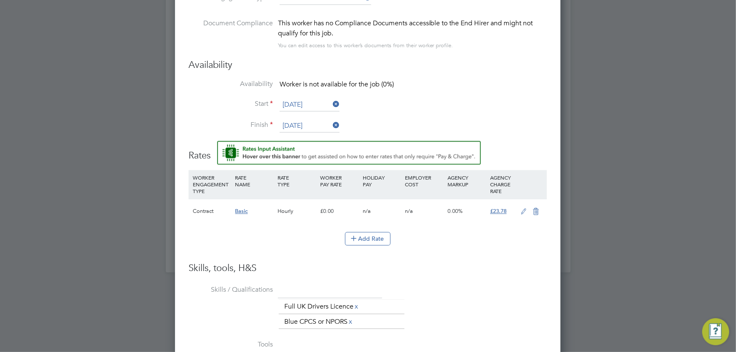
click at [524, 210] on icon at bounding box center [524, 211] width 11 height 7
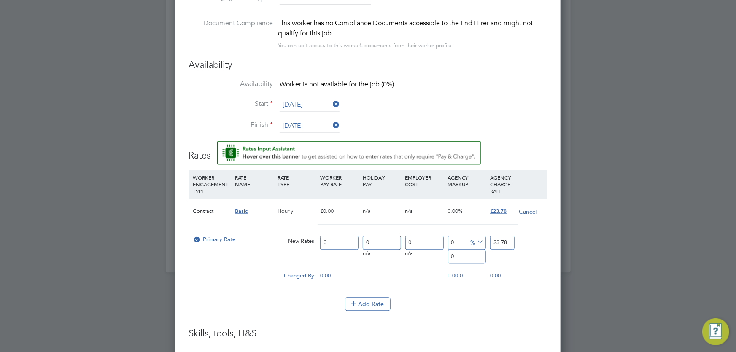
scroll to position [4, 4]
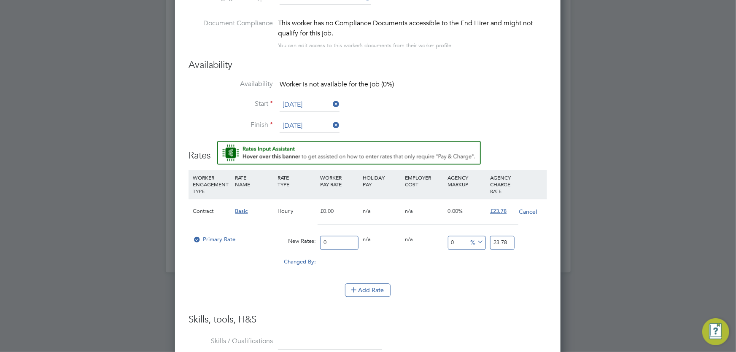
drag, startPoint x: 328, startPoint y: 240, endPoint x: 318, endPoint y: 240, distance: 11.0
click at [318, 240] on div "0" at bounding box center [339, 243] width 43 height 22
type input "1"
type input "19"
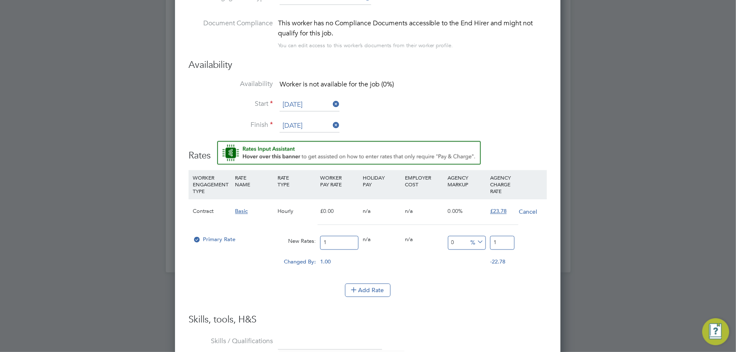
type input "19"
drag, startPoint x: 501, startPoint y: 242, endPoint x: 493, endPoint y: 242, distance: 7.6
click at [493, 242] on input "19" at bounding box center [502, 243] width 24 height 14
type input "-89.47368421052632"
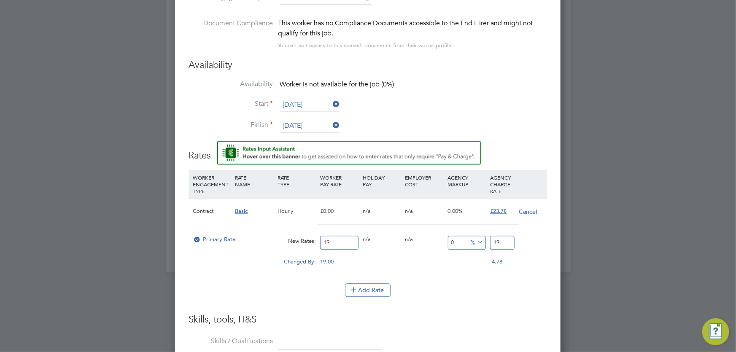
type input "2"
type input "21.05263157894737"
type input "23.0"
type input "21.42105263157895"
type input "23.07"
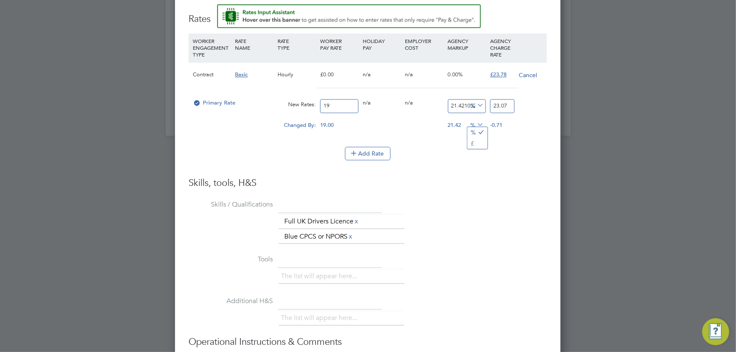
click at [466, 249] on li "Skills / Qualifications The list will appear here... Full UK Drivers Licence x …" at bounding box center [367, 225] width 358 height 55
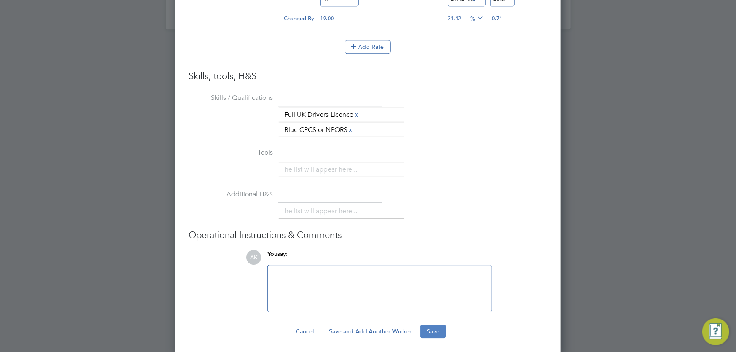
click at [434, 331] on button "Save" at bounding box center [433, 331] width 26 height 13
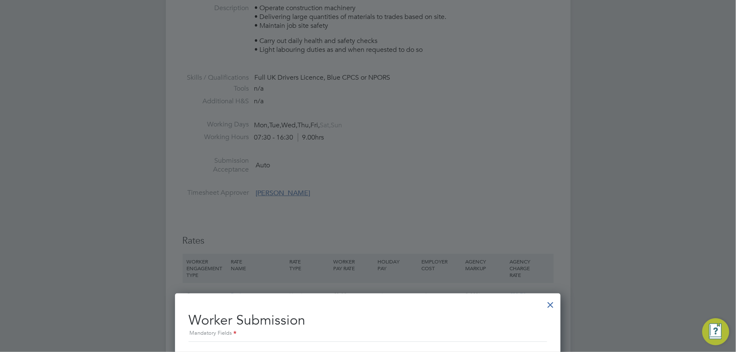
scroll to position [0, 0]
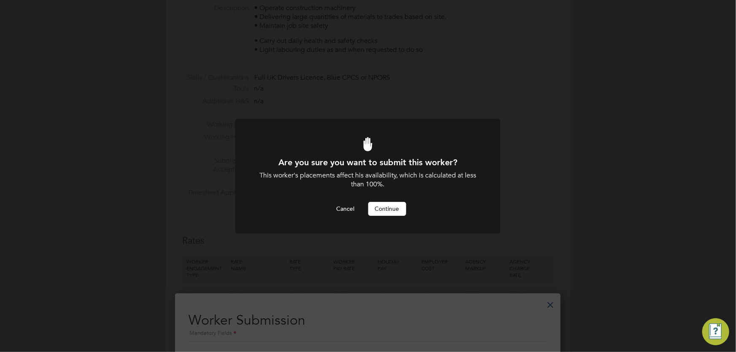
click at [392, 207] on button "Continue" at bounding box center [387, 208] width 38 height 13
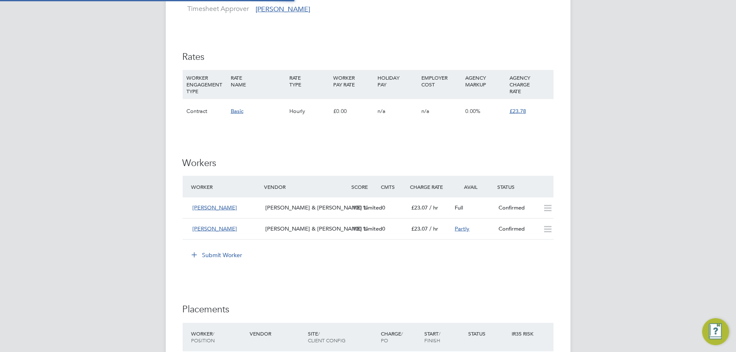
scroll to position [14, 73]
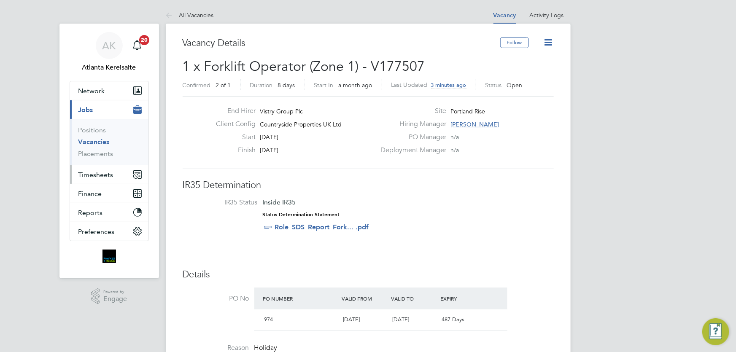
click at [105, 175] on span "Timesheets" at bounding box center [95, 175] width 35 height 8
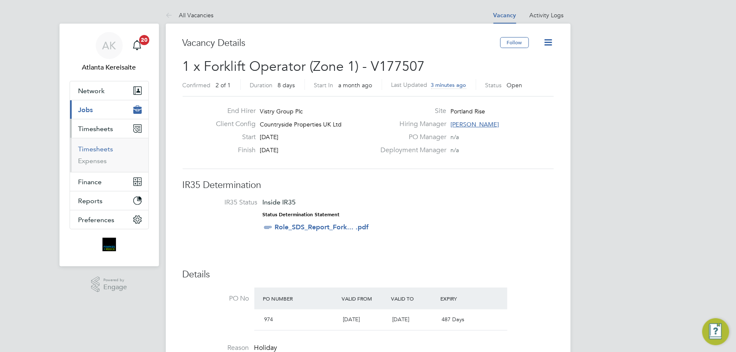
click at [101, 146] on link "Timesheets" at bounding box center [95, 149] width 35 height 8
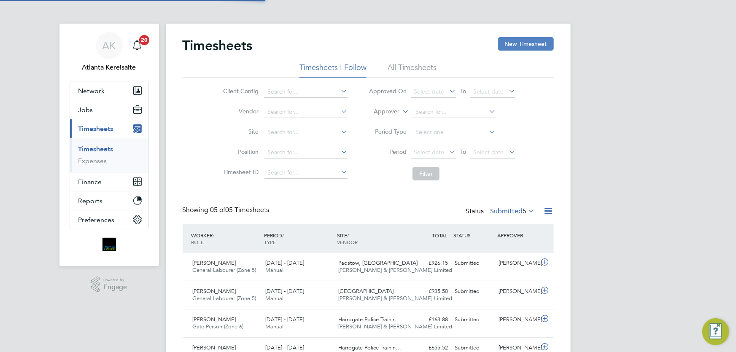
click at [544, 43] on button "New Timesheet" at bounding box center [526, 43] width 56 height 13
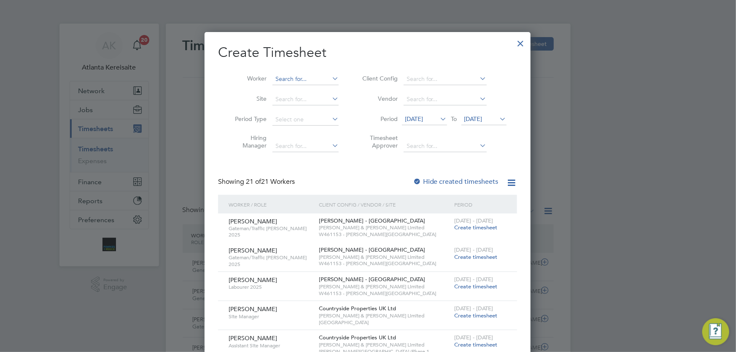
click at [288, 74] on input at bounding box center [305, 79] width 66 height 12
click at [326, 90] on b "Grant" at bounding box center [334, 90] width 16 height 7
type input "[PERSON_NAME]"
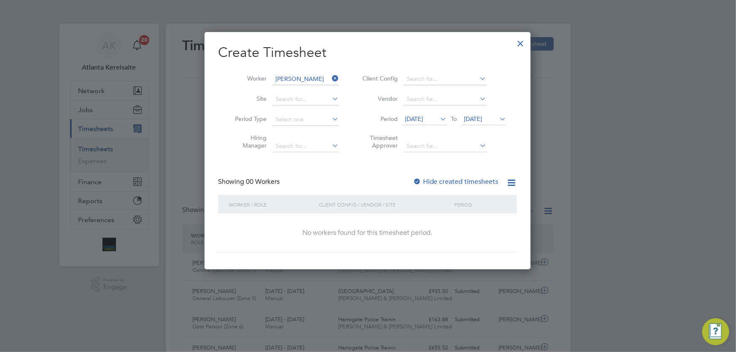
click at [425, 182] on label "Hide created timesheets" at bounding box center [456, 182] width 86 height 8
click at [436, 181] on label "Hide created timesheets" at bounding box center [456, 182] width 86 height 8
click at [431, 181] on label "Hide created timesheets" at bounding box center [456, 182] width 86 height 8
click at [310, 80] on input at bounding box center [305, 79] width 66 height 12
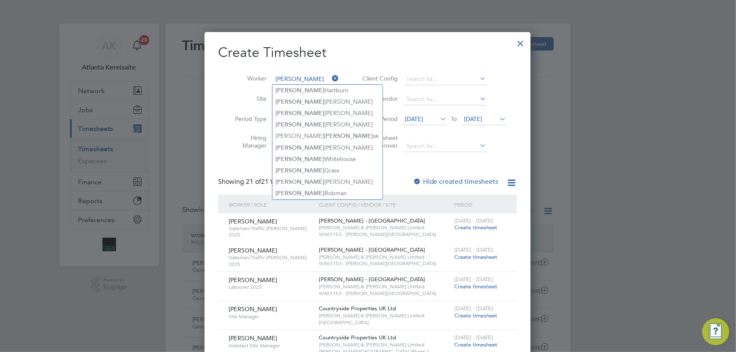
type input "lee"
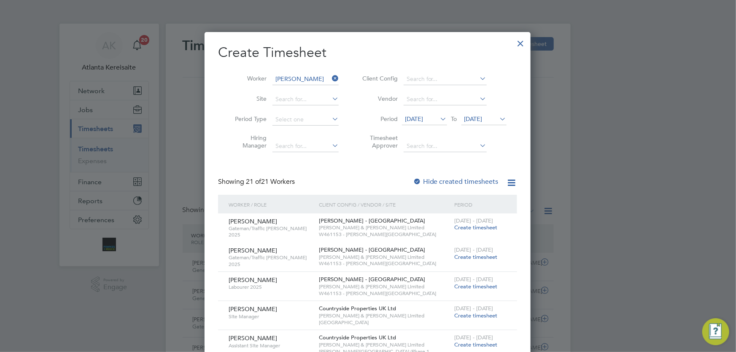
click at [520, 39] on div at bounding box center [520, 41] width 15 height 15
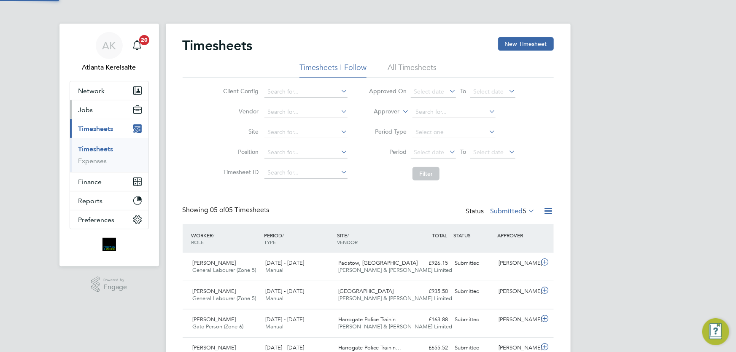
click at [92, 109] on span "Jobs" at bounding box center [85, 110] width 15 height 8
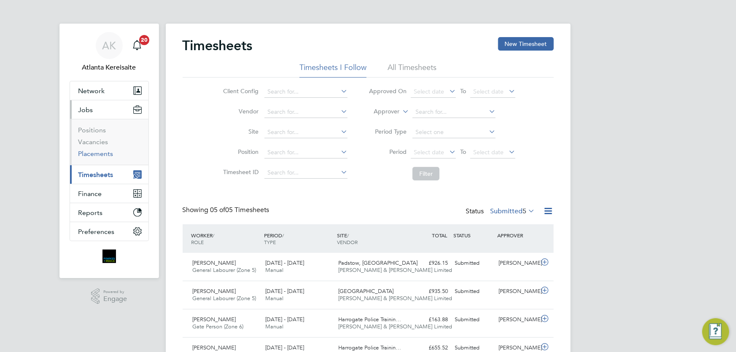
click at [99, 153] on link "Placements" at bounding box center [95, 154] width 35 height 8
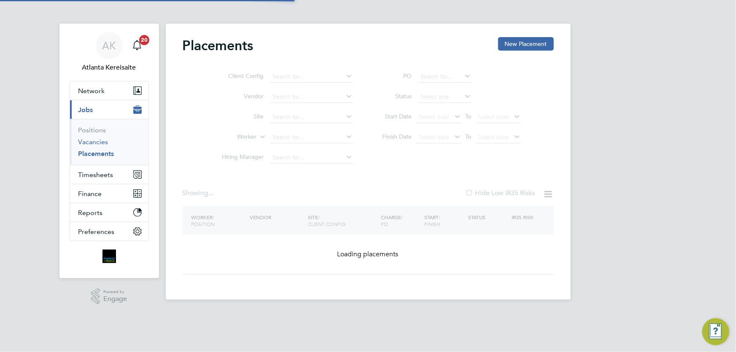
click at [98, 143] on link "Vacancies" at bounding box center [93, 142] width 30 height 8
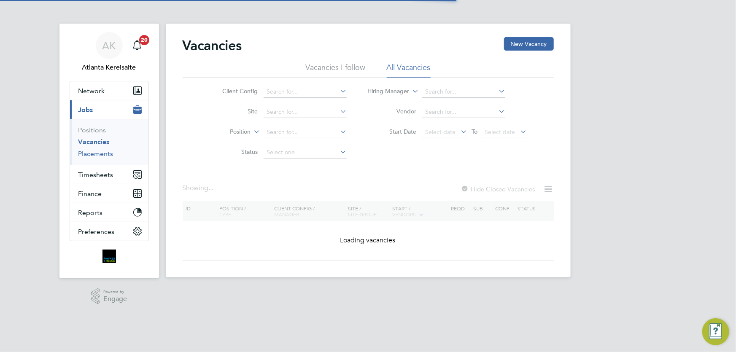
click at [103, 157] on link "Placements" at bounding box center [95, 154] width 35 height 8
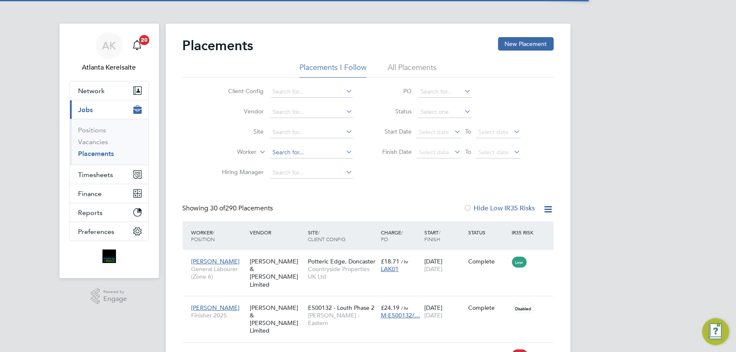
click at [287, 152] on input at bounding box center [311, 153] width 83 height 12
click at [304, 164] on li "Lee Gr ant" at bounding box center [310, 163] width 83 height 11
type input "[PERSON_NAME]"
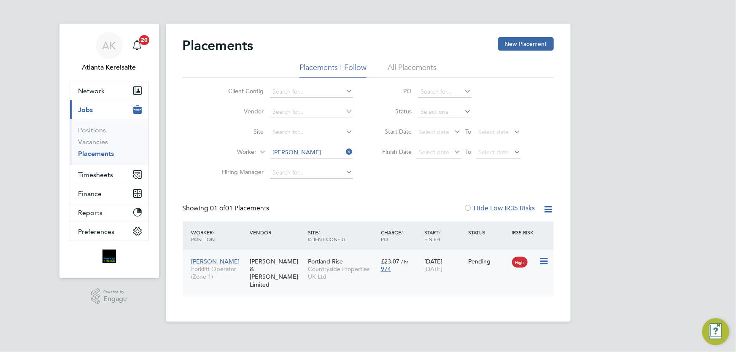
click at [453, 278] on div "Lee Grant Forklift Operator (Zone 1) Fawkes & Reece Limited Portland Rise Count…" at bounding box center [368, 273] width 371 height 46
click at [509, 276] on div "Lee Grant Forklift Operator (Zone 1) Fawkes & Reece Limited Portland Rise Count…" at bounding box center [368, 273] width 371 height 46
click at [508, 274] on div "Lee Grant Forklift Operator (Zone 1) Fawkes & Reece Limited Portland Rise Count…" at bounding box center [368, 273] width 371 height 46
click at [331, 275] on span "Countryside Properties UK Ltd" at bounding box center [342, 272] width 69 height 15
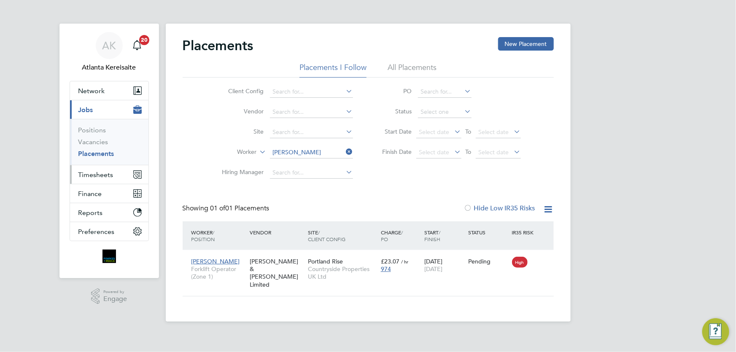
click at [98, 175] on span "Timesheets" at bounding box center [95, 175] width 35 height 8
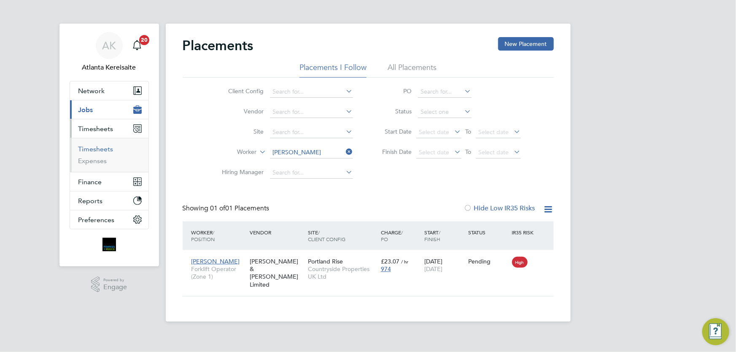
click at [97, 151] on link "Timesheets" at bounding box center [95, 149] width 35 height 8
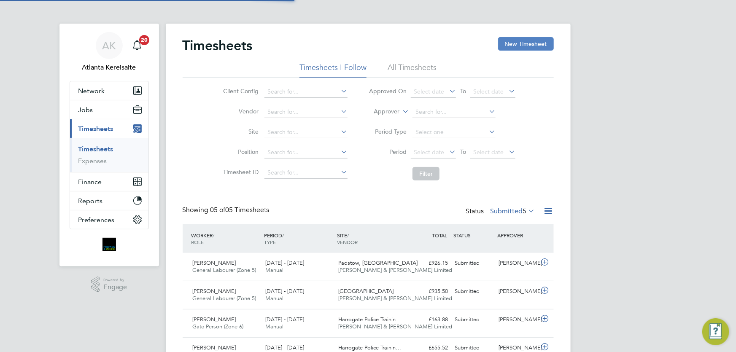
click at [521, 45] on button "New Timesheet" at bounding box center [526, 43] width 56 height 13
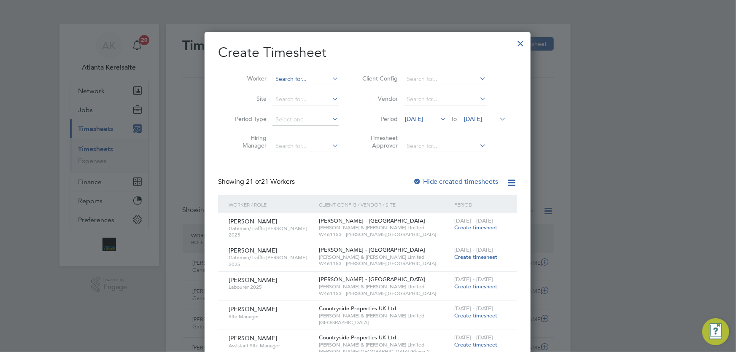
click at [288, 78] on input at bounding box center [305, 79] width 66 height 12
click at [326, 87] on b "Grant" at bounding box center [334, 90] width 16 height 7
type input "[PERSON_NAME]"
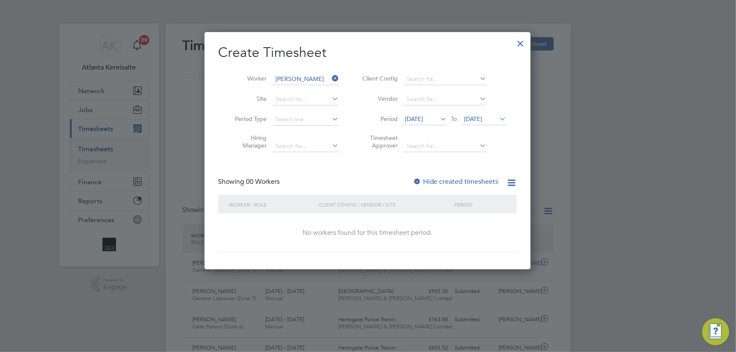
click at [430, 181] on label "Hide created timesheets" at bounding box center [456, 182] width 86 height 8
click at [425, 180] on label "Hide created timesheets" at bounding box center [456, 182] width 86 height 8
click at [423, 118] on span "13 Aug 2025" at bounding box center [414, 119] width 18 height 8
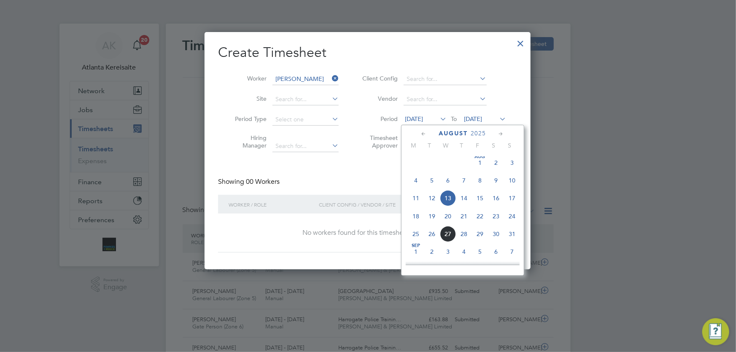
click at [417, 215] on span "18" at bounding box center [416, 216] width 16 height 16
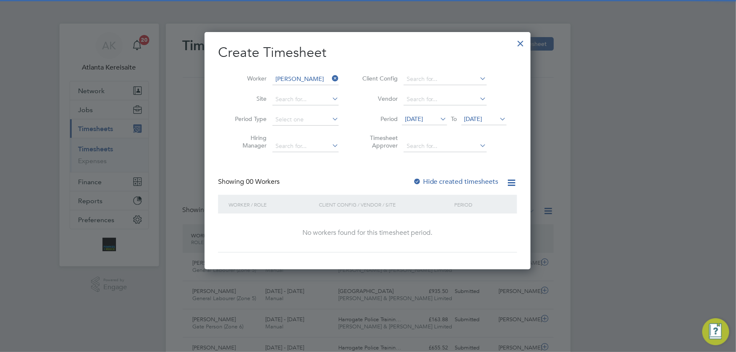
click at [479, 115] on span "20 Aug 2025" at bounding box center [473, 119] width 18 height 8
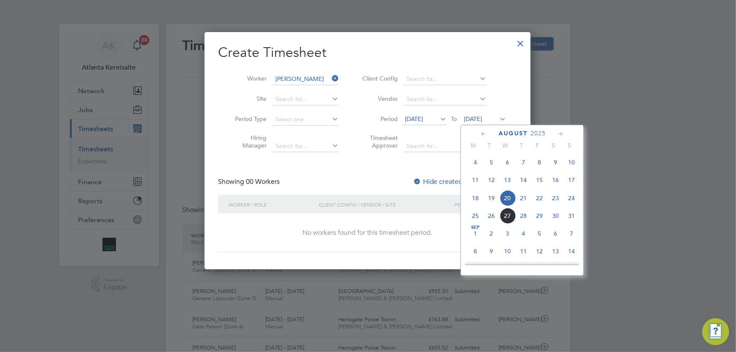
click at [571, 201] on span "24" at bounding box center [571, 198] width 16 height 16
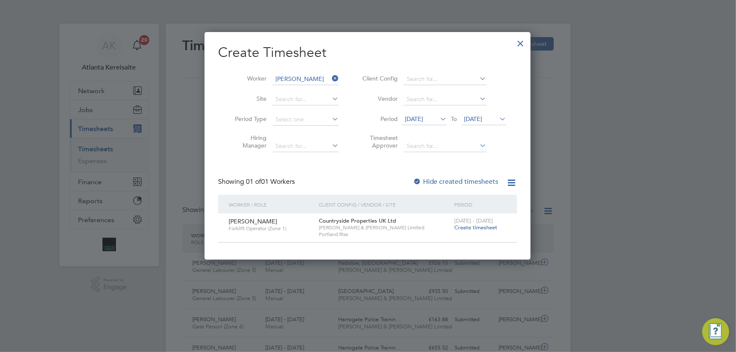
click at [466, 227] on span "Create timesheet" at bounding box center [475, 227] width 43 height 7
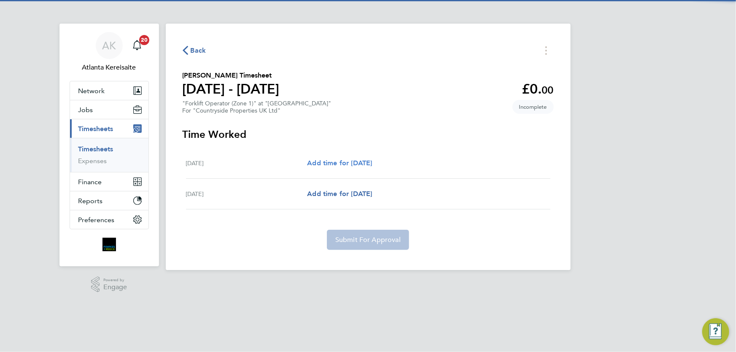
drag, startPoint x: 350, startPoint y: 153, endPoint x: 353, endPoint y: 159, distance: 7.2
click at [350, 153] on div "Thu 21 Aug Add time for Thu 21 Aug Add time for Thu 21 Aug" at bounding box center [368, 163] width 364 height 31
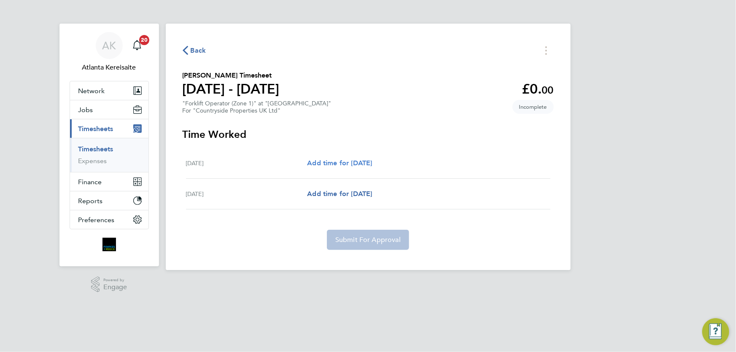
click at [354, 159] on span "Add time for Thu 21 Aug" at bounding box center [339, 163] width 65 height 8
select select "30"
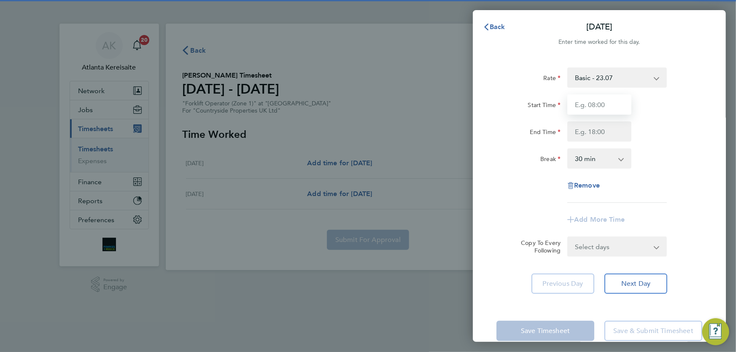
click at [603, 109] on input "Start Time" at bounding box center [599, 104] width 64 height 20
type input "07:30"
click at [601, 134] on input "End Time" at bounding box center [599, 131] width 64 height 20
type input "17:00"
click at [606, 98] on input "07:30" at bounding box center [599, 104] width 64 height 20
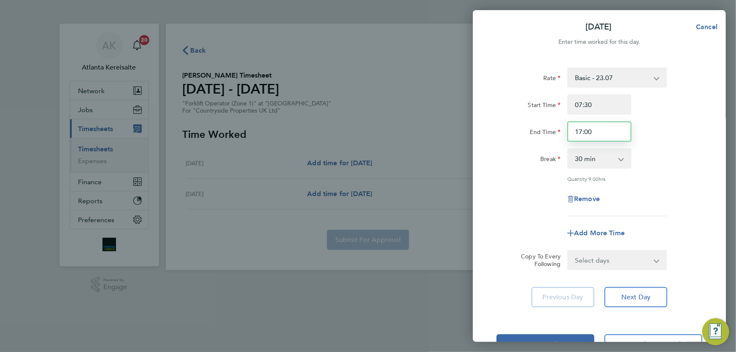
click at [609, 129] on input "17:00" at bounding box center [599, 131] width 64 height 20
click at [632, 265] on select "Select days Friday" at bounding box center [612, 260] width 89 height 19
select select "FRI"
click at [568, 251] on select "Select days Friday" at bounding box center [612, 260] width 89 height 19
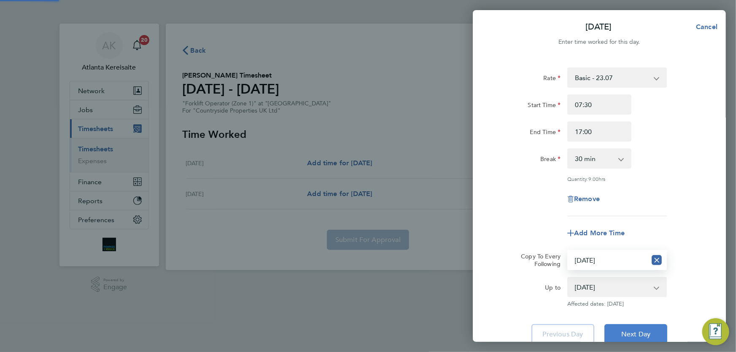
click at [638, 337] on span "Next Day" at bounding box center [635, 334] width 29 height 8
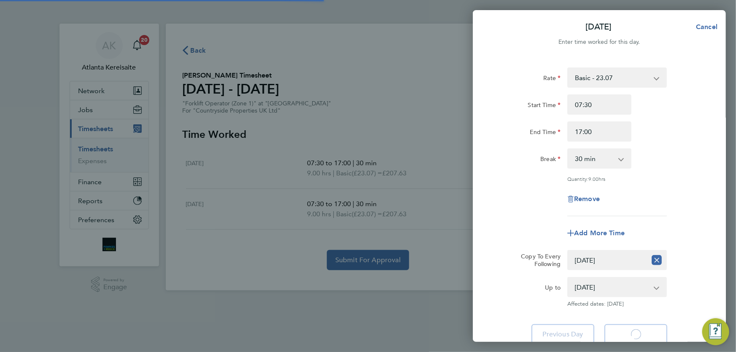
select select "30"
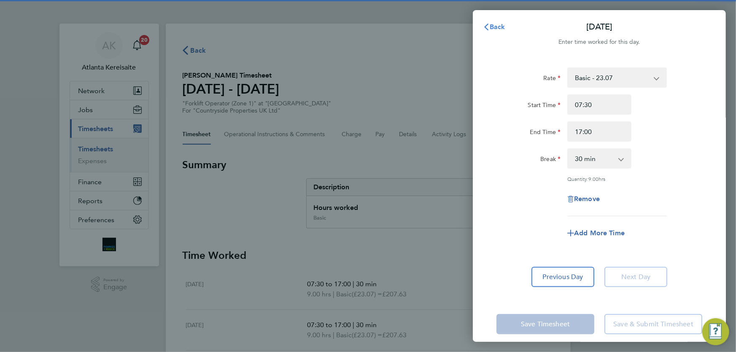
click at [498, 29] on span "Back" at bounding box center [498, 27] width 16 height 8
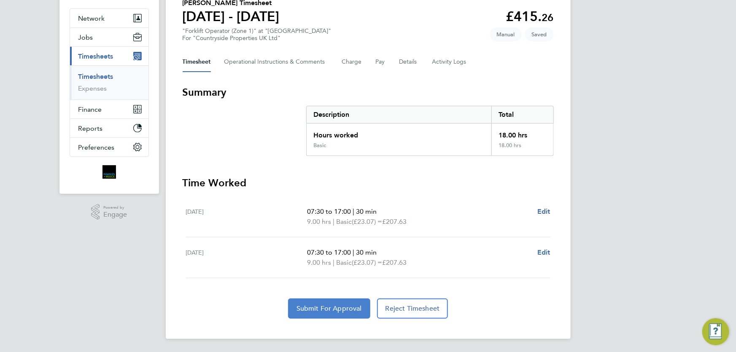
click at [320, 313] on button "Submit For Approval" at bounding box center [329, 309] width 82 height 20
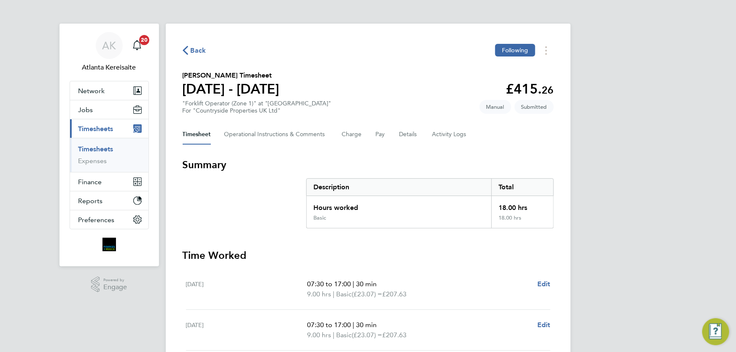
click at [191, 48] on span "Back" at bounding box center [199, 51] width 16 height 10
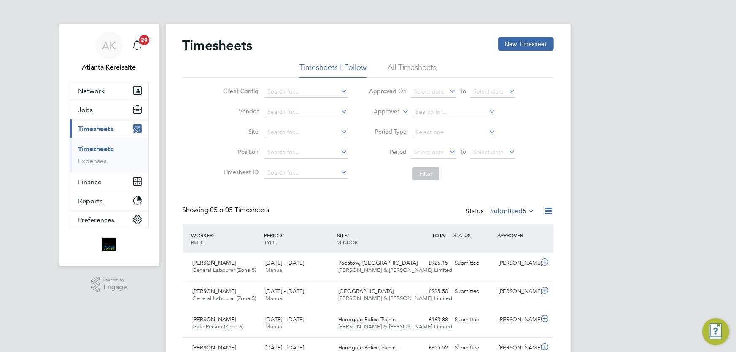
click at [382, 198] on div "Timesheets New Timesheet Timesheets I Follow All Timesheets Client Config Vendo…" at bounding box center [368, 215] width 371 height 357
click at [195, 138] on div "Client Config Vendor Site Position Timesheet ID Approved On Select date To Sele…" at bounding box center [368, 131] width 371 height 107
drag, startPoint x: 252, startPoint y: 46, endPoint x: 186, endPoint y: 44, distance: 65.8
click at [179, 46] on div "Timesheets New Timesheet Timesheets I Follow All Timesheets Client Config Vendo…" at bounding box center [368, 217] width 405 height 387
click at [187, 44] on h2 "Timesheets" at bounding box center [218, 45] width 70 height 17
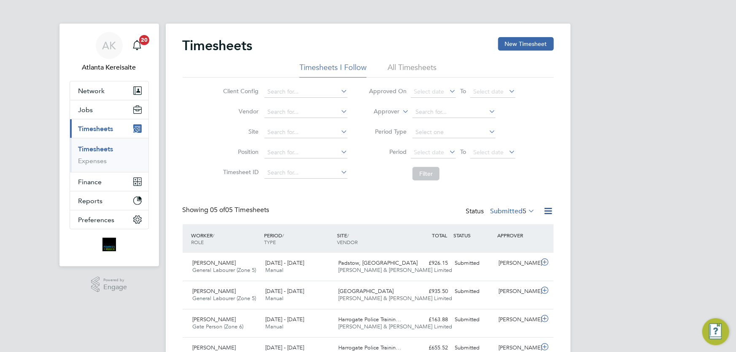
click at [105, 151] on link "Timesheets" at bounding box center [95, 149] width 35 height 8
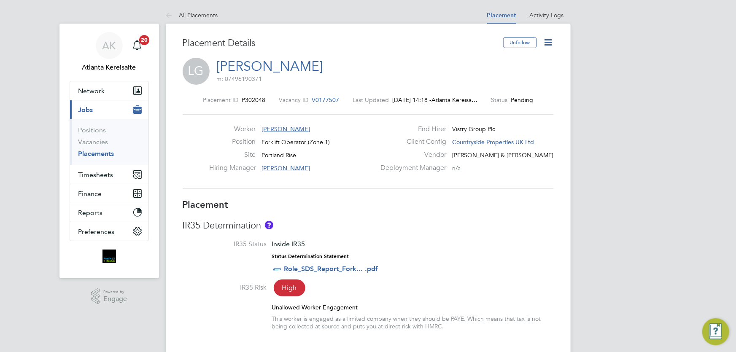
click at [551, 43] on icon at bounding box center [548, 42] width 11 height 11
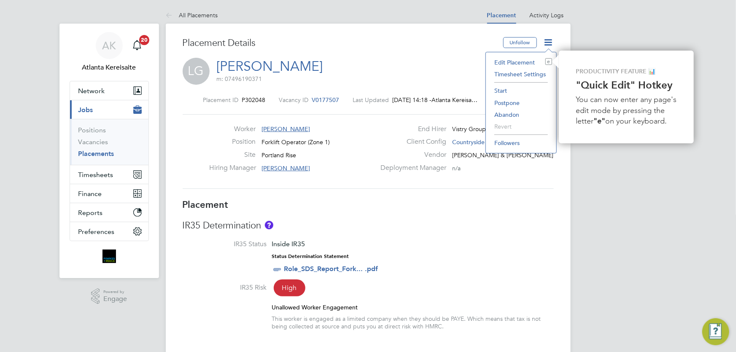
click at [549, 40] on icon at bounding box center [548, 42] width 11 height 11
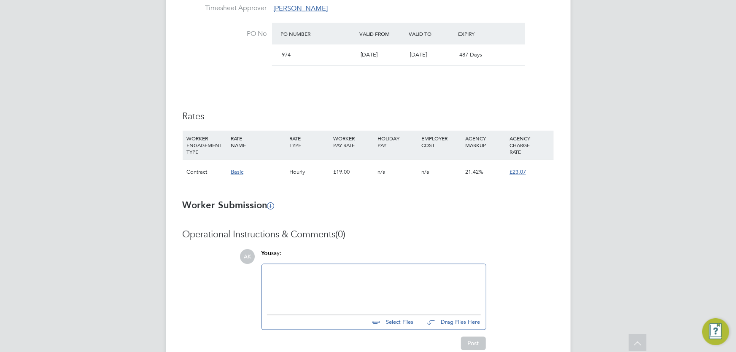
scroll to position [540, 0]
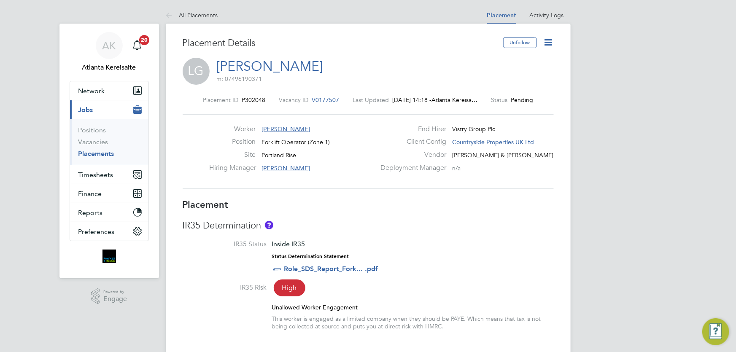
click at [548, 41] on icon at bounding box center [548, 42] width 11 height 11
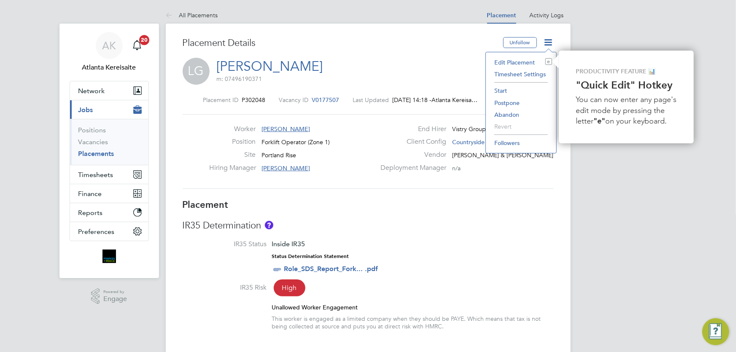
click at [506, 90] on li "Start" at bounding box center [521, 91] width 62 height 12
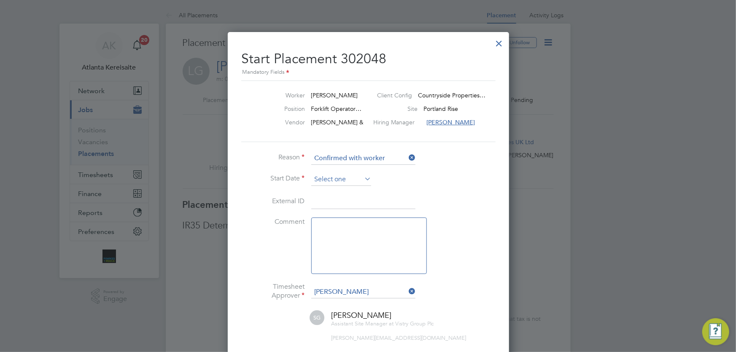
click at [329, 177] on input at bounding box center [341, 179] width 60 height 13
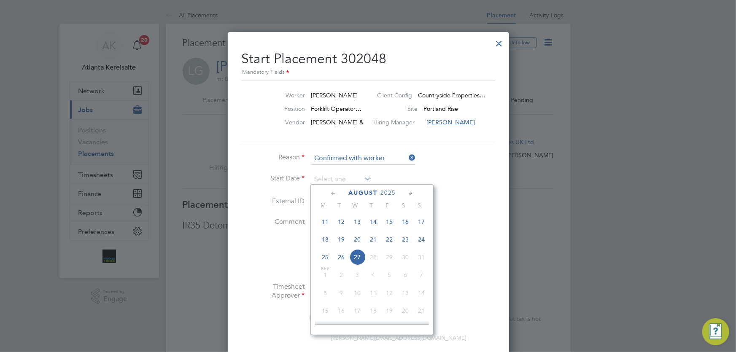
click at [388, 240] on span "22" at bounding box center [389, 240] width 16 height 16
click at [337, 178] on input "[DATE]" at bounding box center [341, 179] width 60 height 13
click at [377, 260] on span "21" at bounding box center [373, 258] width 16 height 16
type input "[DATE]"
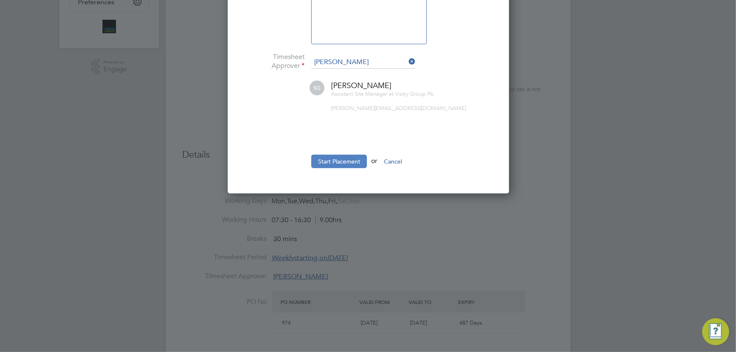
click at [337, 163] on button "Start Placement" at bounding box center [339, 161] width 56 height 13
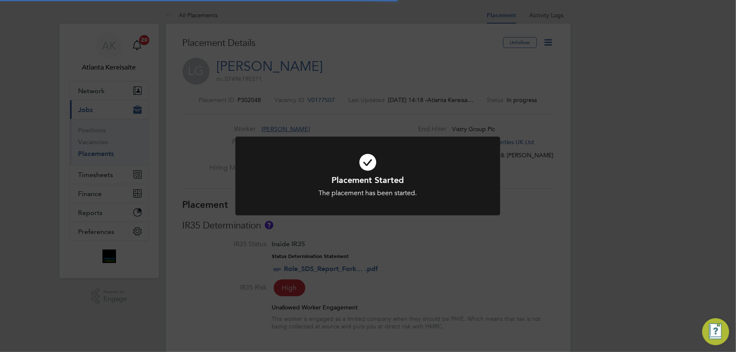
click at [211, 186] on div "Placement Started The placement has been started. Cancel Okay" at bounding box center [368, 176] width 736 height 352
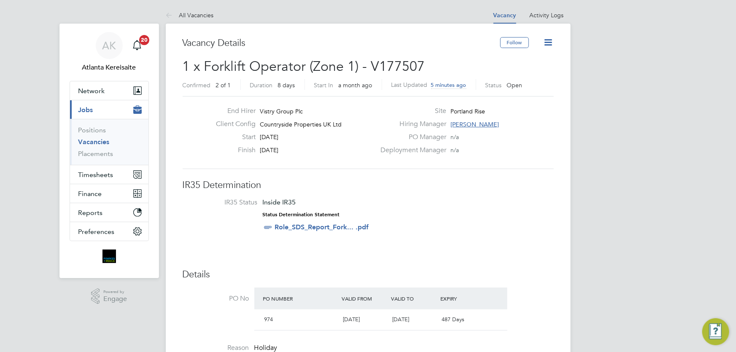
click at [548, 38] on icon at bounding box center [548, 42] width 11 height 11
click at [525, 73] on li "Update Status" at bounding box center [527, 74] width 49 height 12
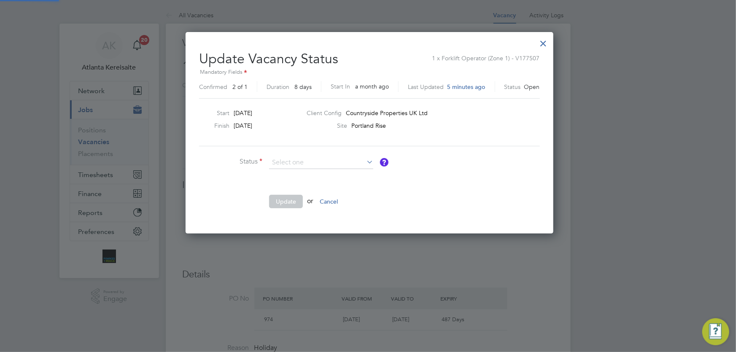
scroll to position [201, 364]
click at [291, 185] on li "Closed" at bounding box center [321, 184] width 105 height 11
type input "Closed"
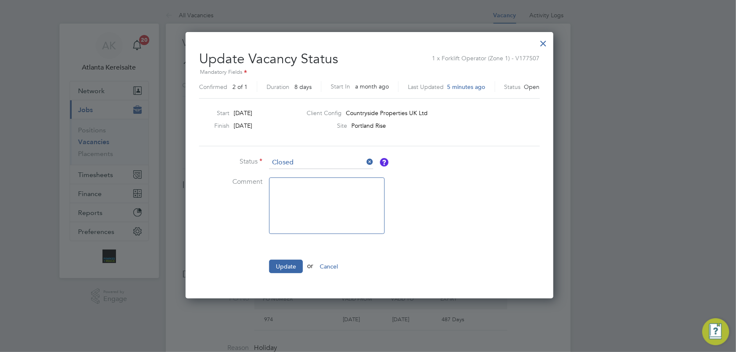
scroll to position [4, 4]
click at [284, 266] on button "Update" at bounding box center [286, 266] width 34 height 13
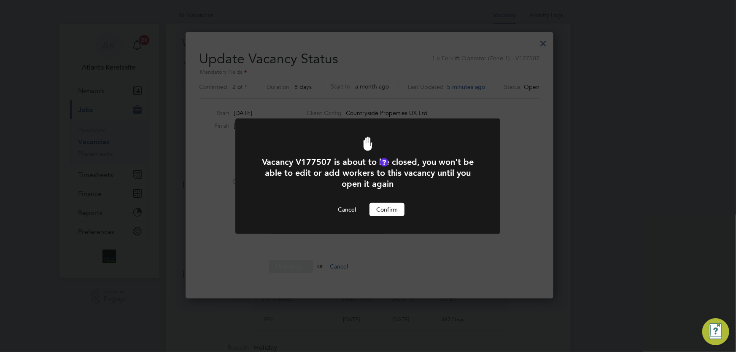
click at [389, 206] on button "Confirm" at bounding box center [386, 209] width 35 height 13
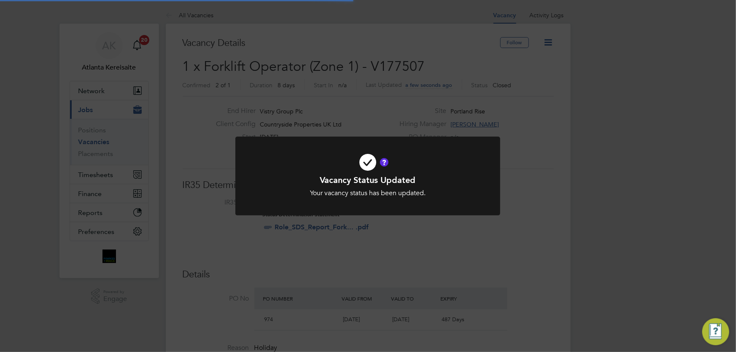
click at [649, 203] on div "Vacancy Status Updated Your vacancy status has been updated. Cancel Okay" at bounding box center [368, 176] width 736 height 352
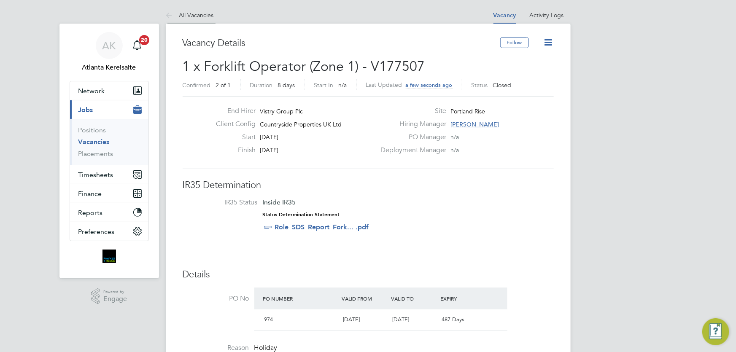
click at [166, 16] on icon at bounding box center [171, 16] width 11 height 11
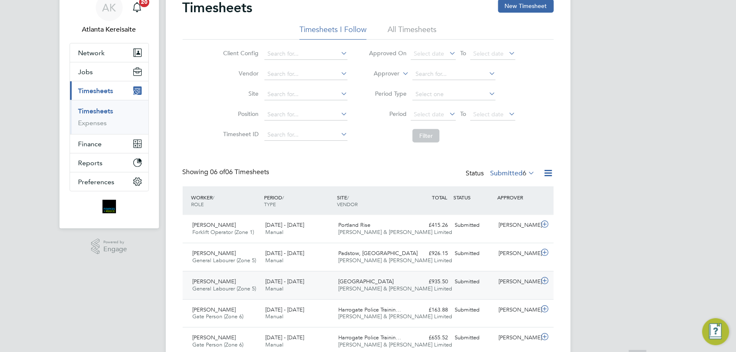
scroll to position [76, 0]
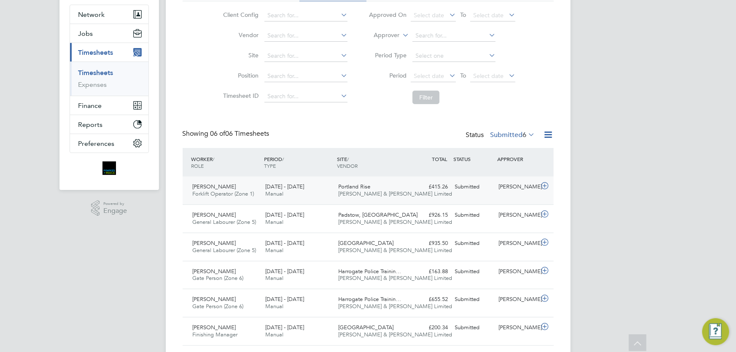
click at [508, 189] on div "[PERSON_NAME]" at bounding box center [517, 187] width 44 height 14
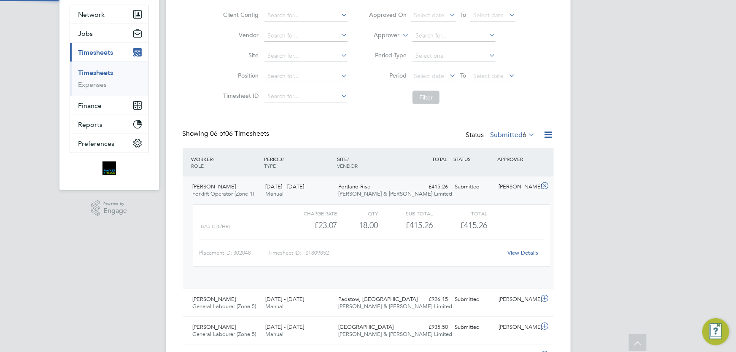
scroll to position [14, 82]
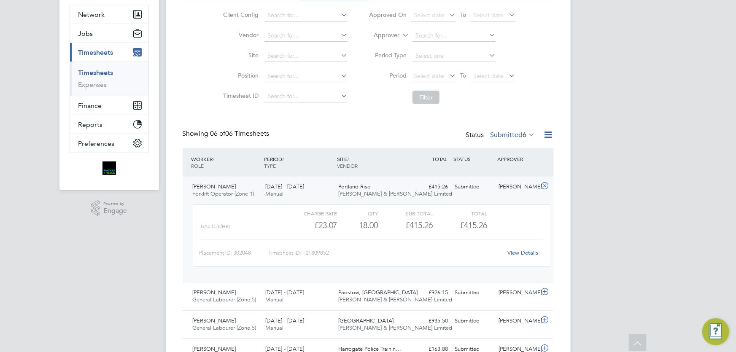
click at [521, 250] on link "View Details" at bounding box center [522, 252] width 31 height 7
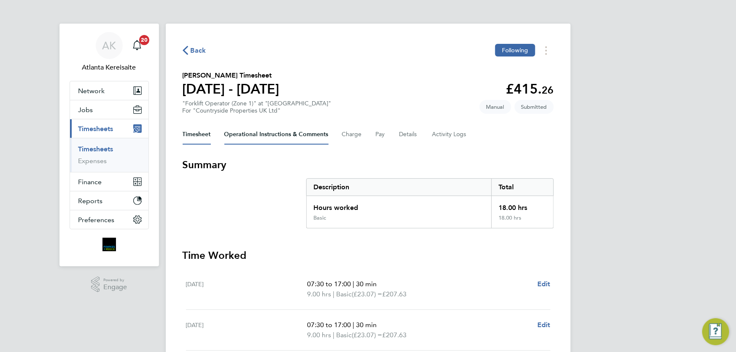
click at [276, 139] on Comments-tab "Operational Instructions & Comments" at bounding box center [276, 134] width 104 height 20
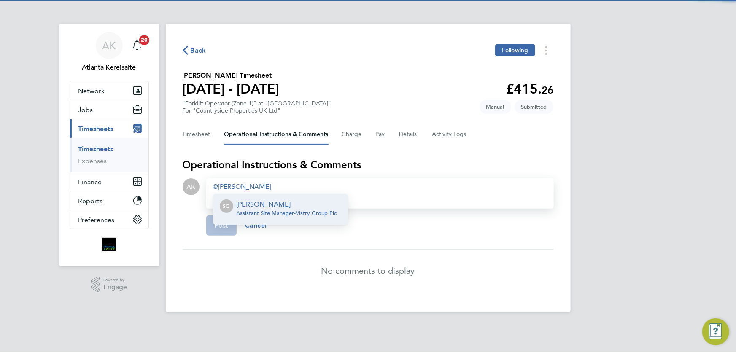
click at [281, 211] on span "Assistant Site Manager - Vistry Group Plc" at bounding box center [287, 213] width 100 height 7
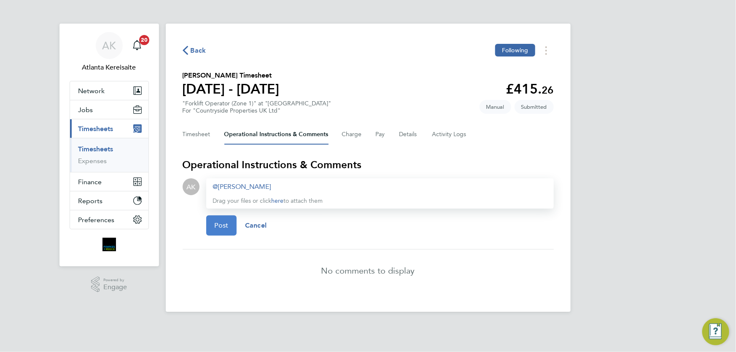
click at [221, 230] on button "Post" at bounding box center [221, 225] width 31 height 20
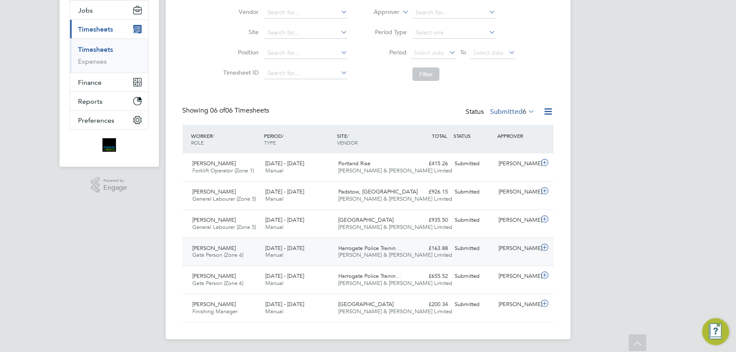
click at [493, 260] on div "[PERSON_NAME] Gate Person (Zone 6) [DATE] - [DATE] [DATE] - [DATE] Manual Harro…" at bounding box center [368, 252] width 371 height 28
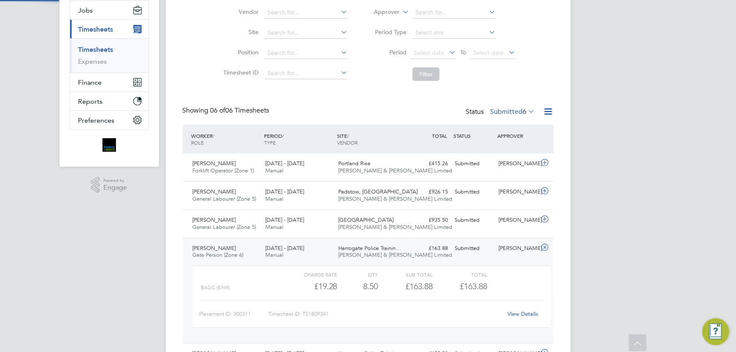
scroll to position [14, 82]
click at [519, 312] on link "View Details" at bounding box center [522, 313] width 31 height 7
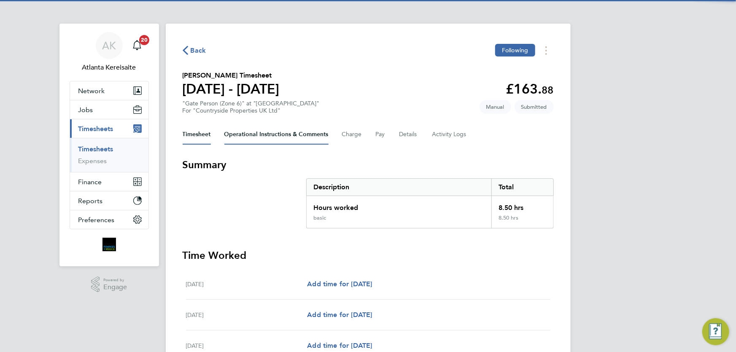
click at [258, 136] on Comments-tab "Operational Instructions & Comments" at bounding box center [276, 134] width 104 height 20
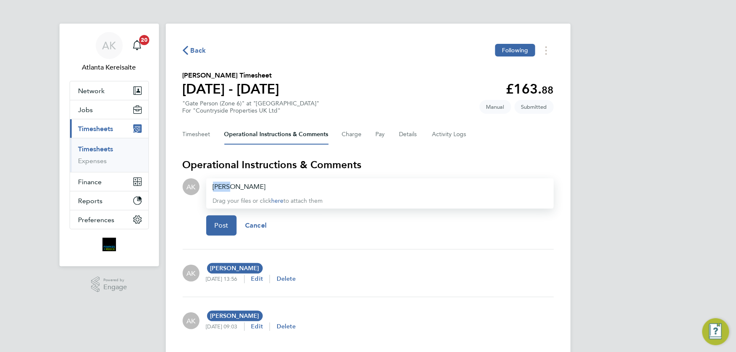
drag, startPoint x: 248, startPoint y: 188, endPoint x: 167, endPoint y: 191, distance: 80.6
click at [167, 191] on div "Back Following Quentin Elliott Oates's Timesheet 18 - 24 Aug 2025 £163. 88 "Gat…" at bounding box center [368, 194] width 405 height 341
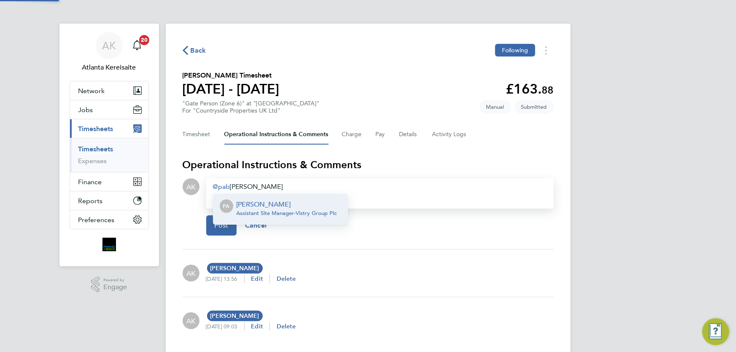
click at [277, 210] on span "Assistant Site Manager - Vistry Group Plc" at bounding box center [287, 213] width 100 height 7
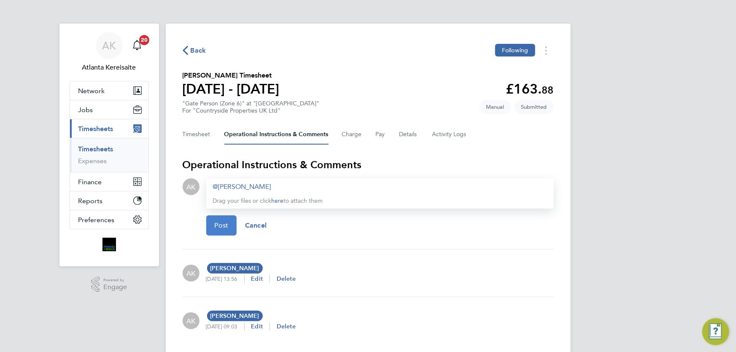
click at [234, 224] on button "Post" at bounding box center [221, 225] width 31 height 20
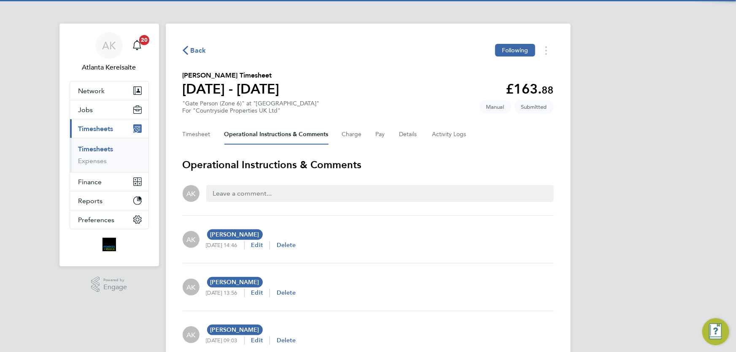
click at [201, 50] on span "Back" at bounding box center [199, 51] width 16 height 10
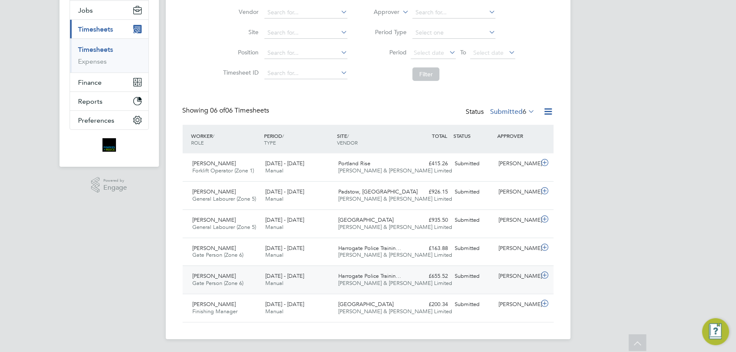
click at [501, 280] on div "[PERSON_NAME]" at bounding box center [517, 276] width 44 height 14
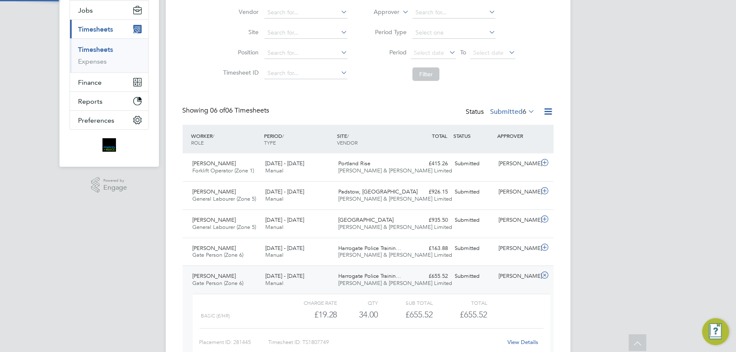
scroll to position [14, 82]
click at [520, 343] on link "View Details" at bounding box center [522, 342] width 31 height 7
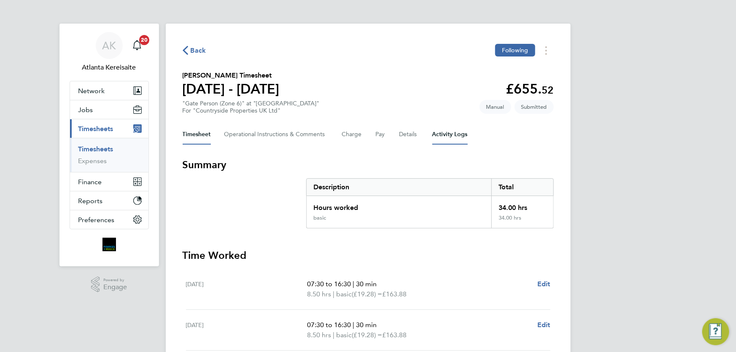
click at [457, 129] on Logs-tab "Activity Logs" at bounding box center [449, 134] width 35 height 20
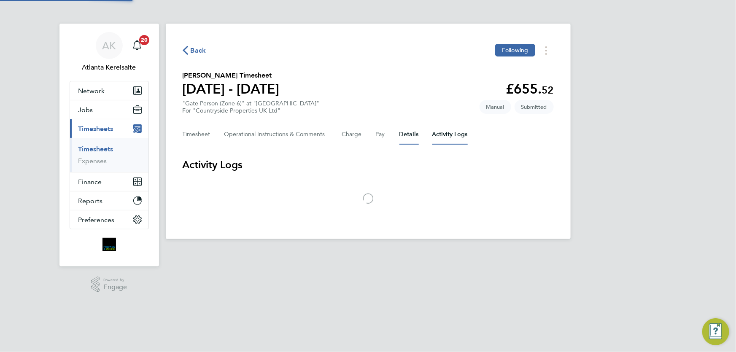
click at [403, 132] on button "Details" at bounding box center [408, 134] width 19 height 20
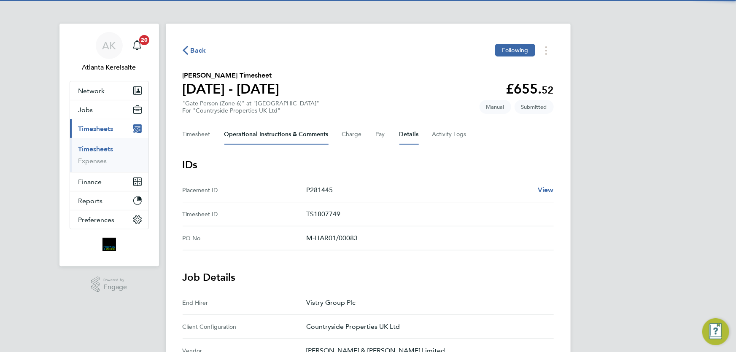
click at [261, 135] on Comments-tab "Operational Instructions & Comments" at bounding box center [276, 134] width 104 height 20
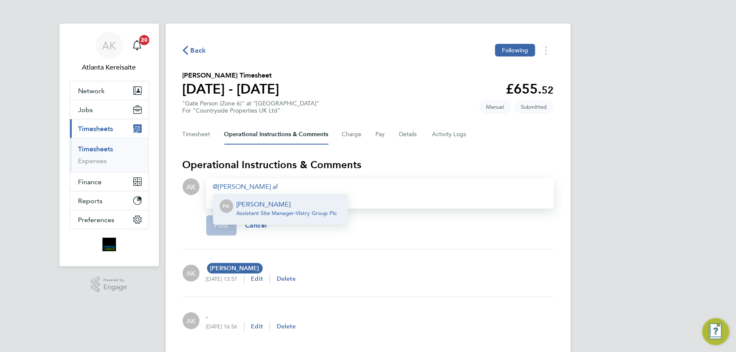
click at [286, 213] on span "Assistant Site Manager - Vistry Group Plc" at bounding box center [287, 213] width 100 height 7
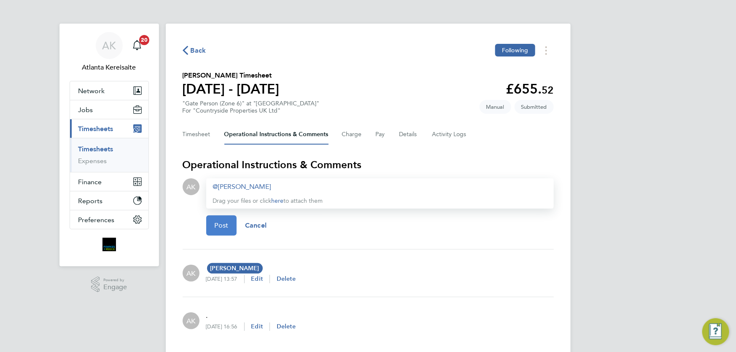
click at [236, 228] on button "Post" at bounding box center [221, 225] width 31 height 20
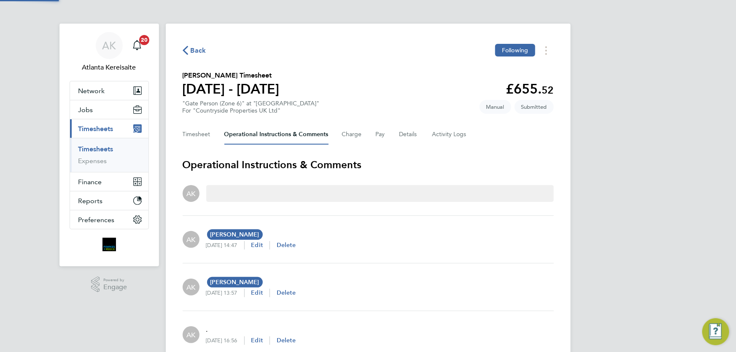
click at [192, 49] on span "Back" at bounding box center [199, 51] width 16 height 10
